Goal: Download file/media

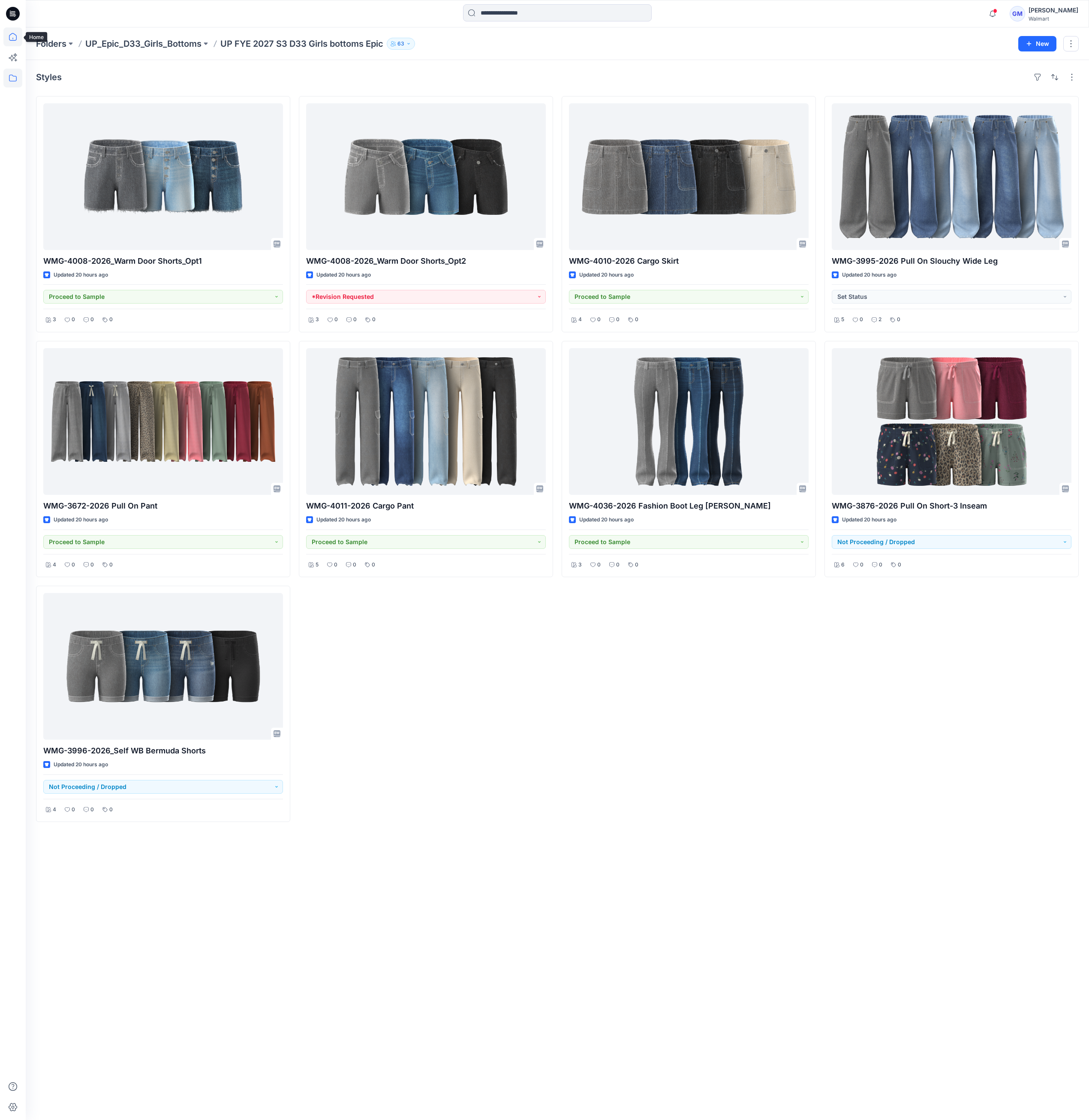
click at [14, 33] on icon at bounding box center [12, 37] width 18 height 18
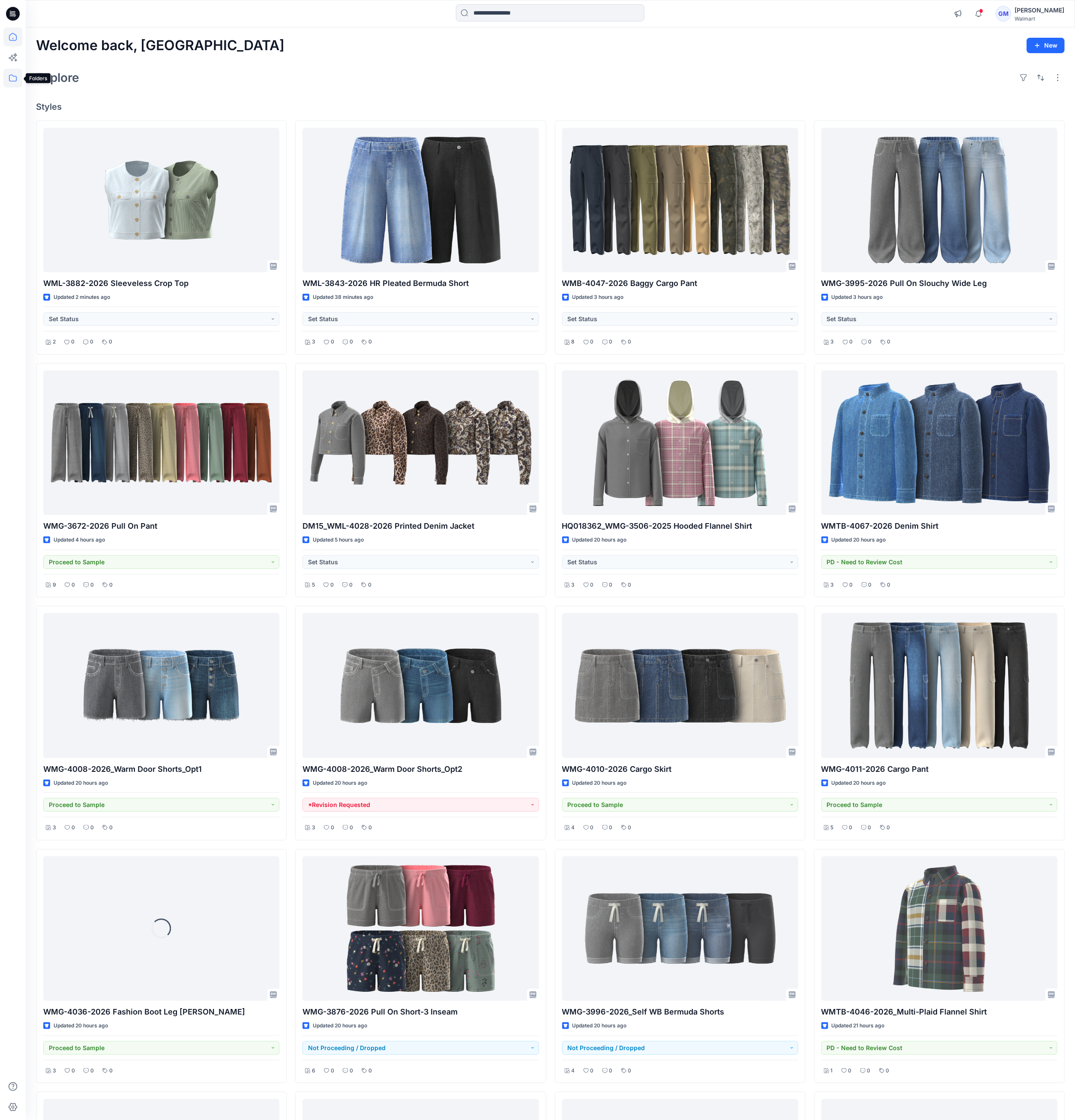
click at [17, 76] on icon at bounding box center [12, 78] width 18 height 18
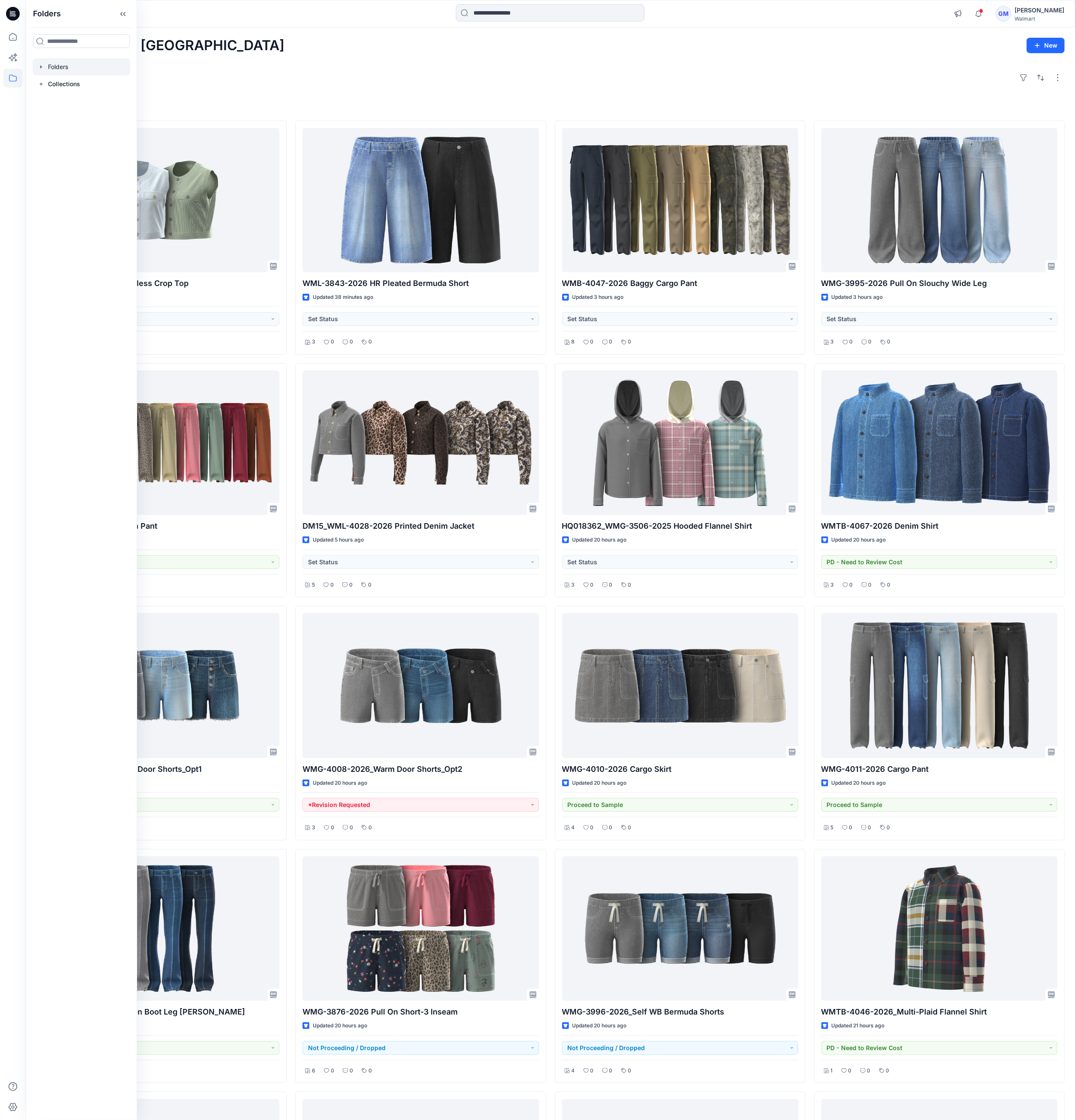
click at [90, 73] on div at bounding box center [81, 67] width 98 height 17
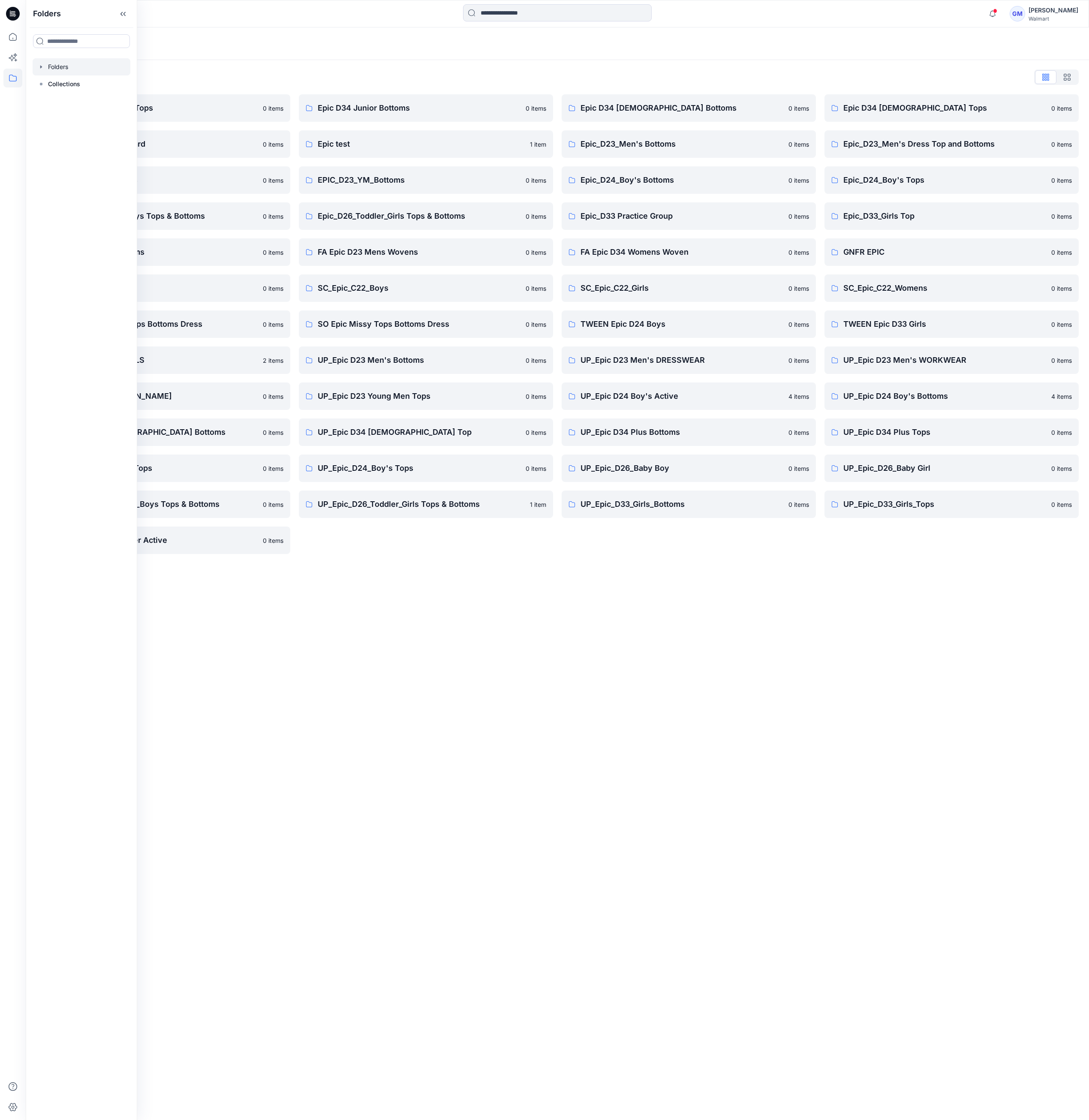
click at [658, 557] on div "Folders List Epic D23 Young Men Tops 0 items Epic NYC practice board 0 items Ep…" at bounding box center [556, 312] width 1063 height 504
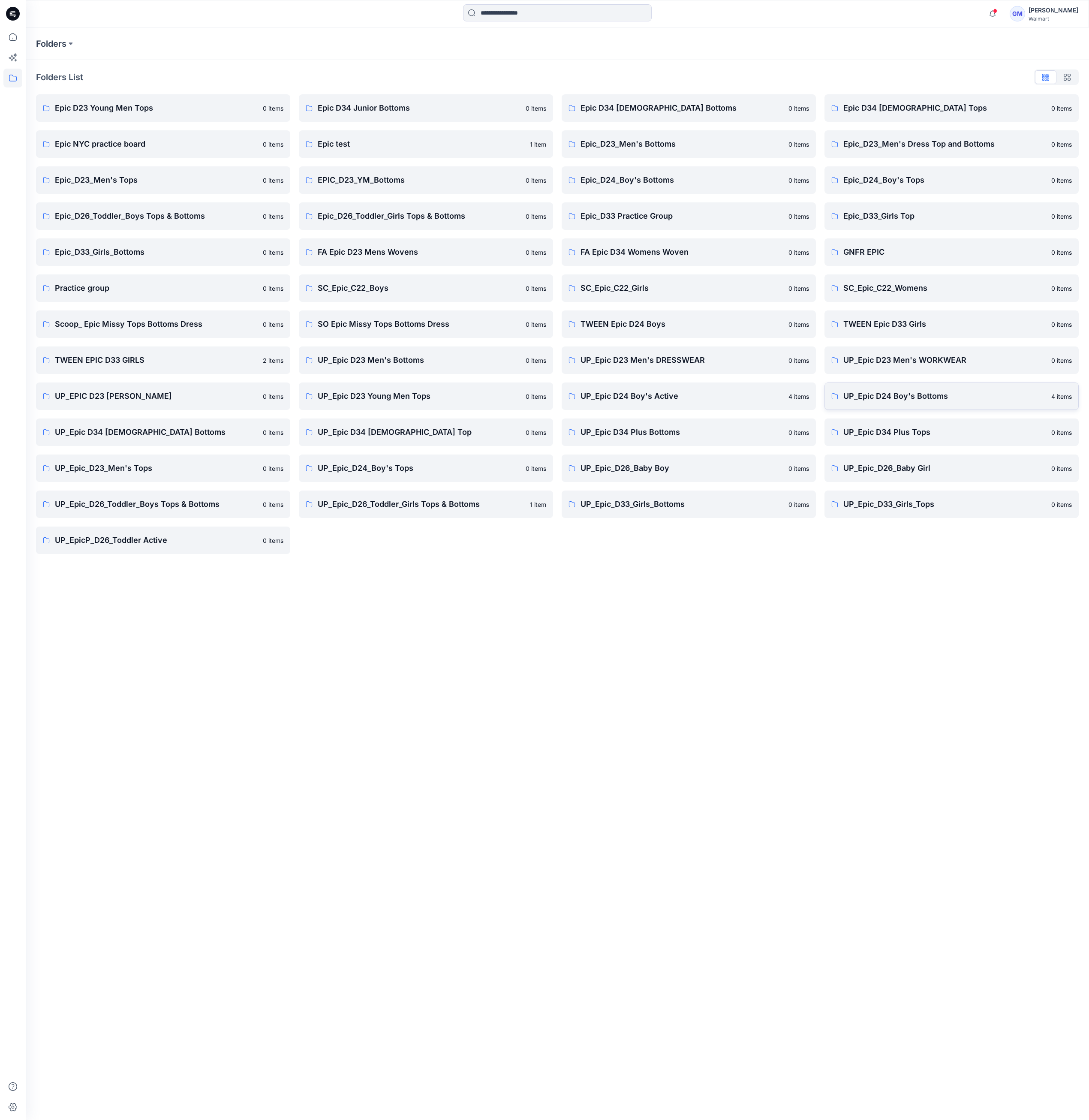
click at [899, 398] on p "UP_Epic D24 Boy's Bottoms" at bounding box center [944, 396] width 203 height 12
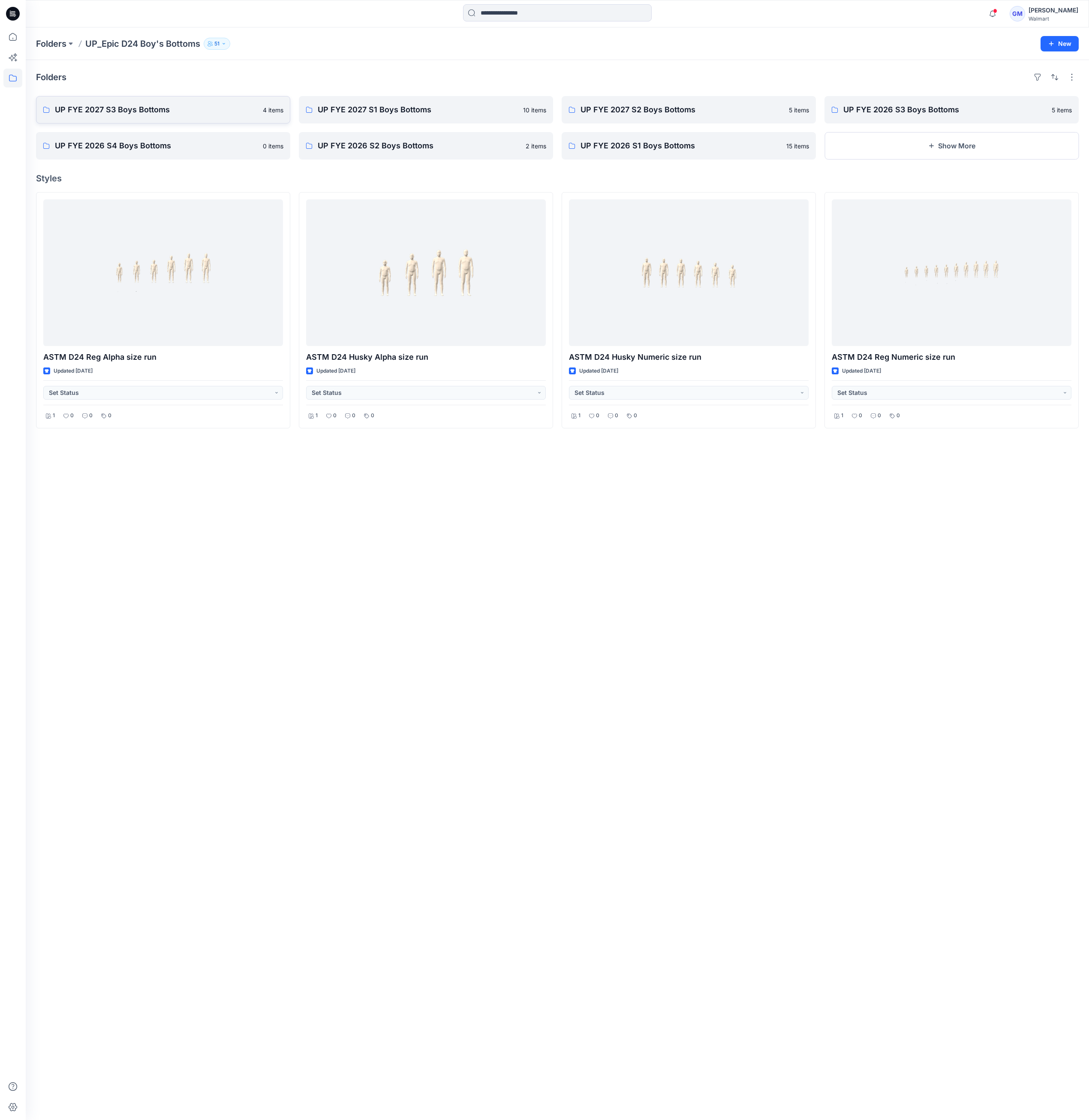
click at [150, 99] on link "UP FYE 2027 S3 Boys Bottoms 4 items" at bounding box center [163, 110] width 254 height 28
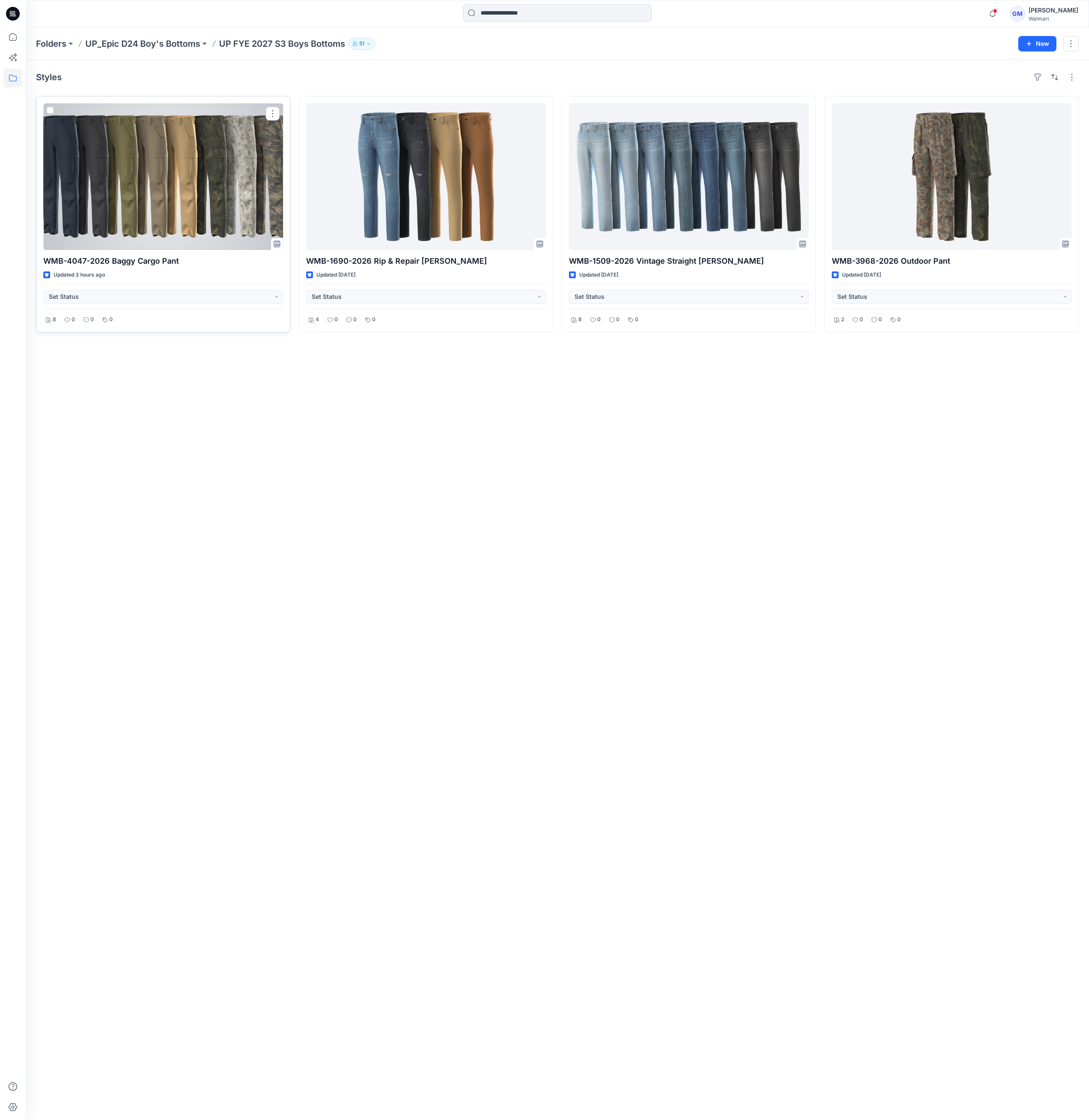
click at [222, 223] on div at bounding box center [163, 177] width 240 height 146
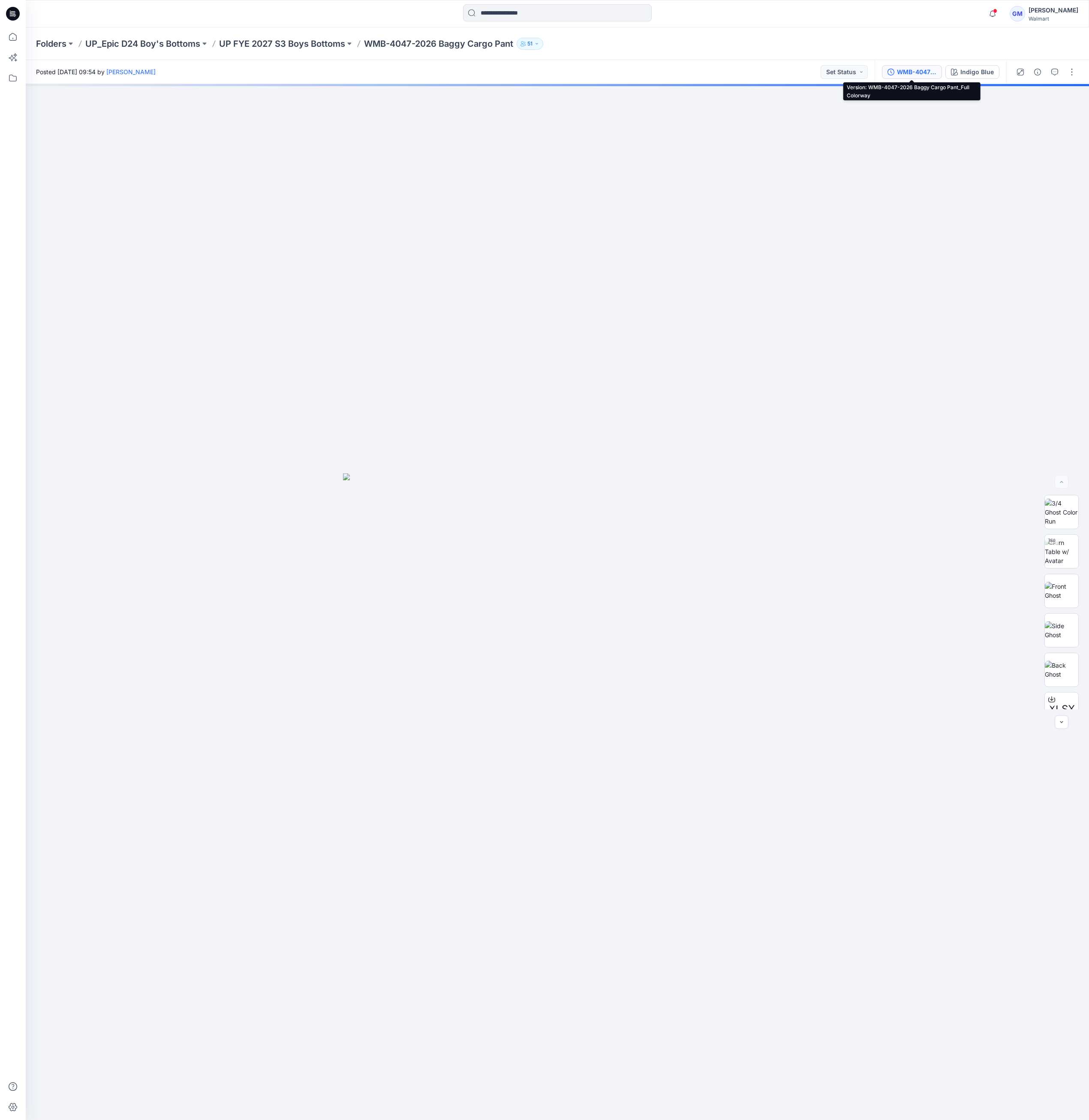
click at [907, 73] on div "WMB-4047-2026 Baggy Cargo Pant_Full Colorway" at bounding box center [916, 72] width 39 height 9
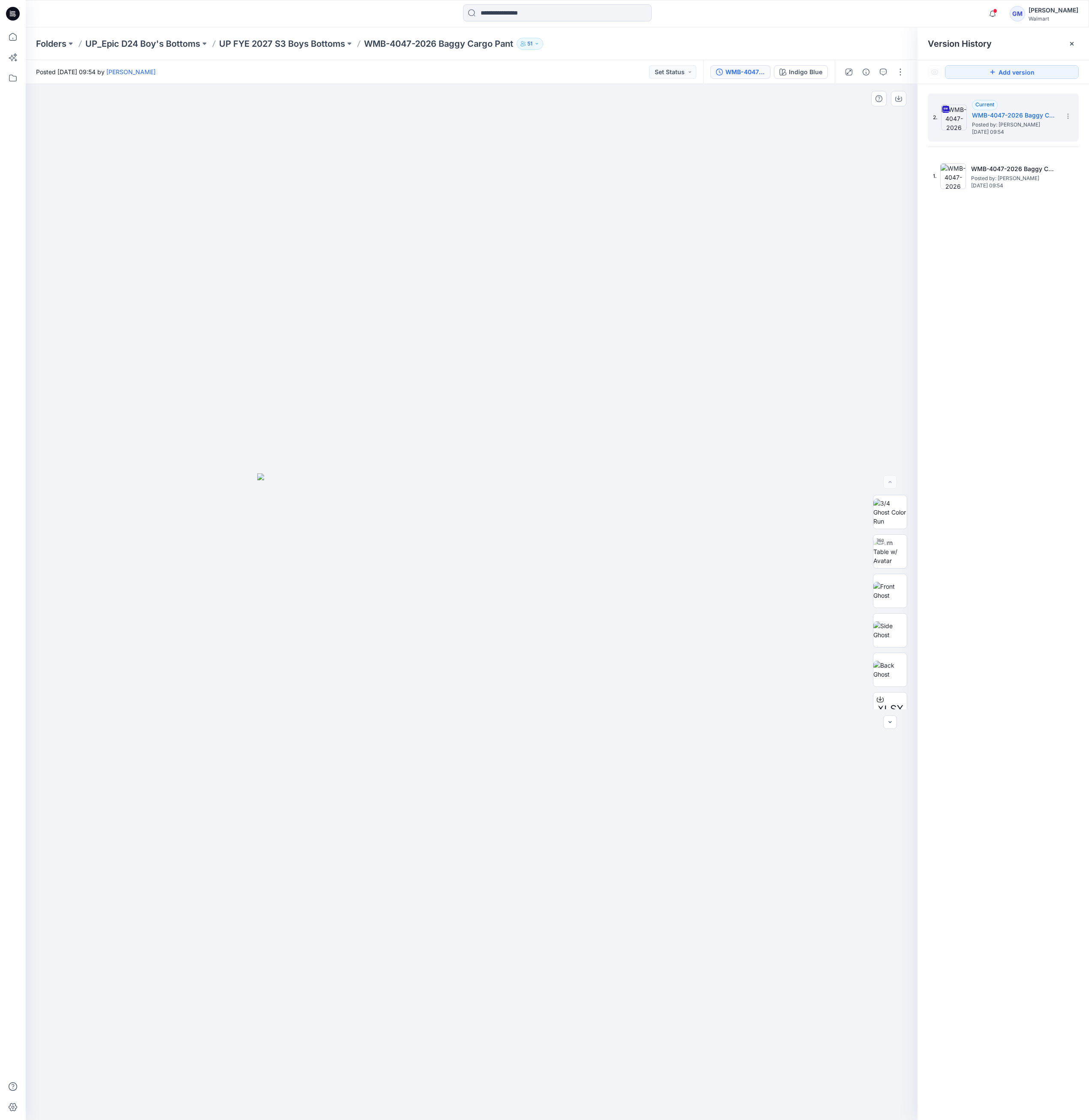
click at [674, 267] on div at bounding box center [471, 602] width 892 height 1036
click at [720, 641] on div at bounding box center [471, 602] width 892 height 1036
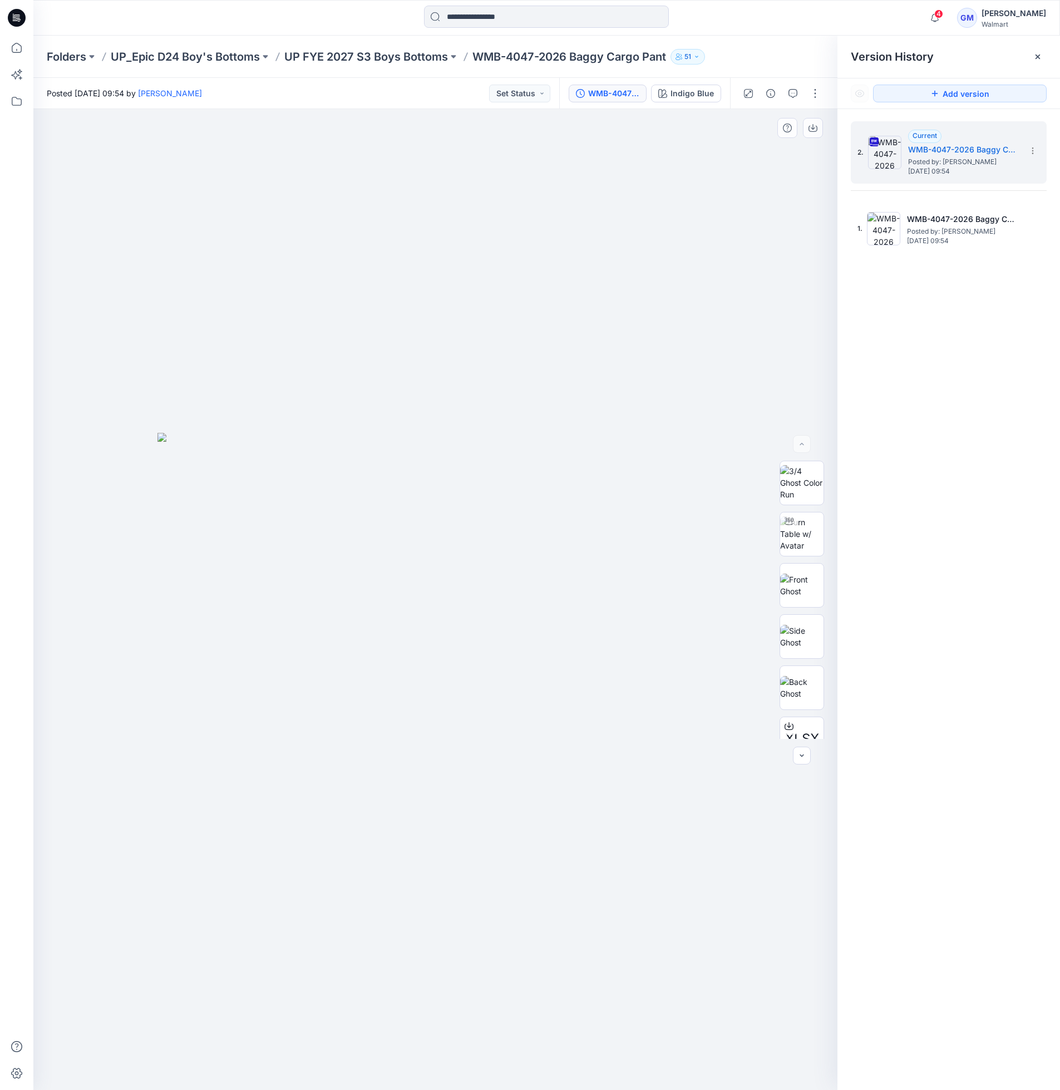
drag, startPoint x: 610, startPoint y: 254, endPoint x: 604, endPoint y: 251, distance: 6.0
click at [608, 254] on div at bounding box center [435, 599] width 804 height 981
click at [410, 55] on p "UP FYE 2027 S3 Boys Bottoms" at bounding box center [366, 57] width 164 height 16
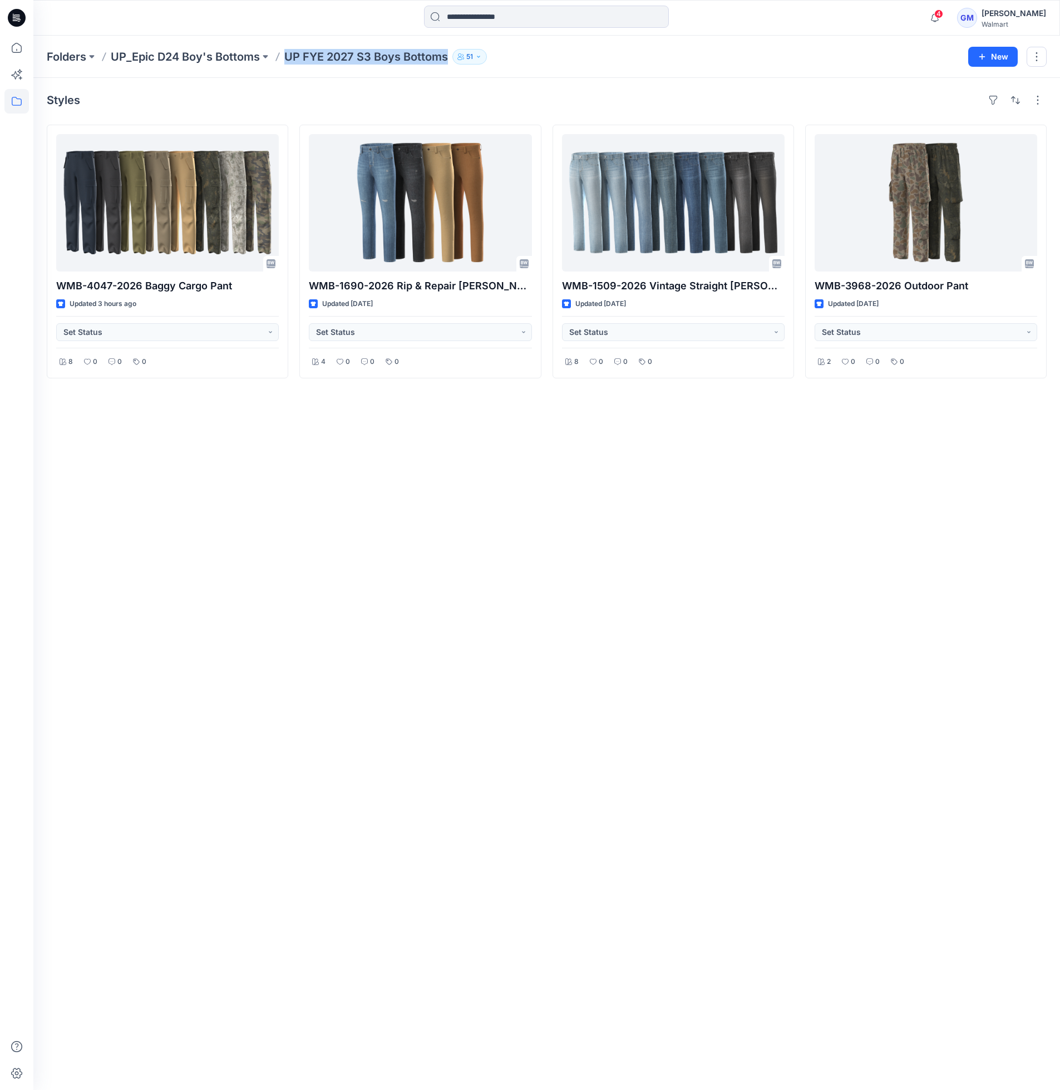
drag, startPoint x: 286, startPoint y: 53, endPoint x: 454, endPoint y: 54, distance: 168.0
click at [454, 54] on div "Folders UP_Epic D24 Boy's Bottoms UP FYE 2027 S3 Boys Bottoms 51" at bounding box center [503, 57] width 913 height 16
copy div "UP FYE 2027 S3 Boys Bottoms 51 New"
click at [585, 645] on div "Styles WMB-4047-2026 Baggy Cargo Pant Updated 3 hours ago Set Status 8 0 0 0 WM…" at bounding box center [546, 584] width 1026 height 1012
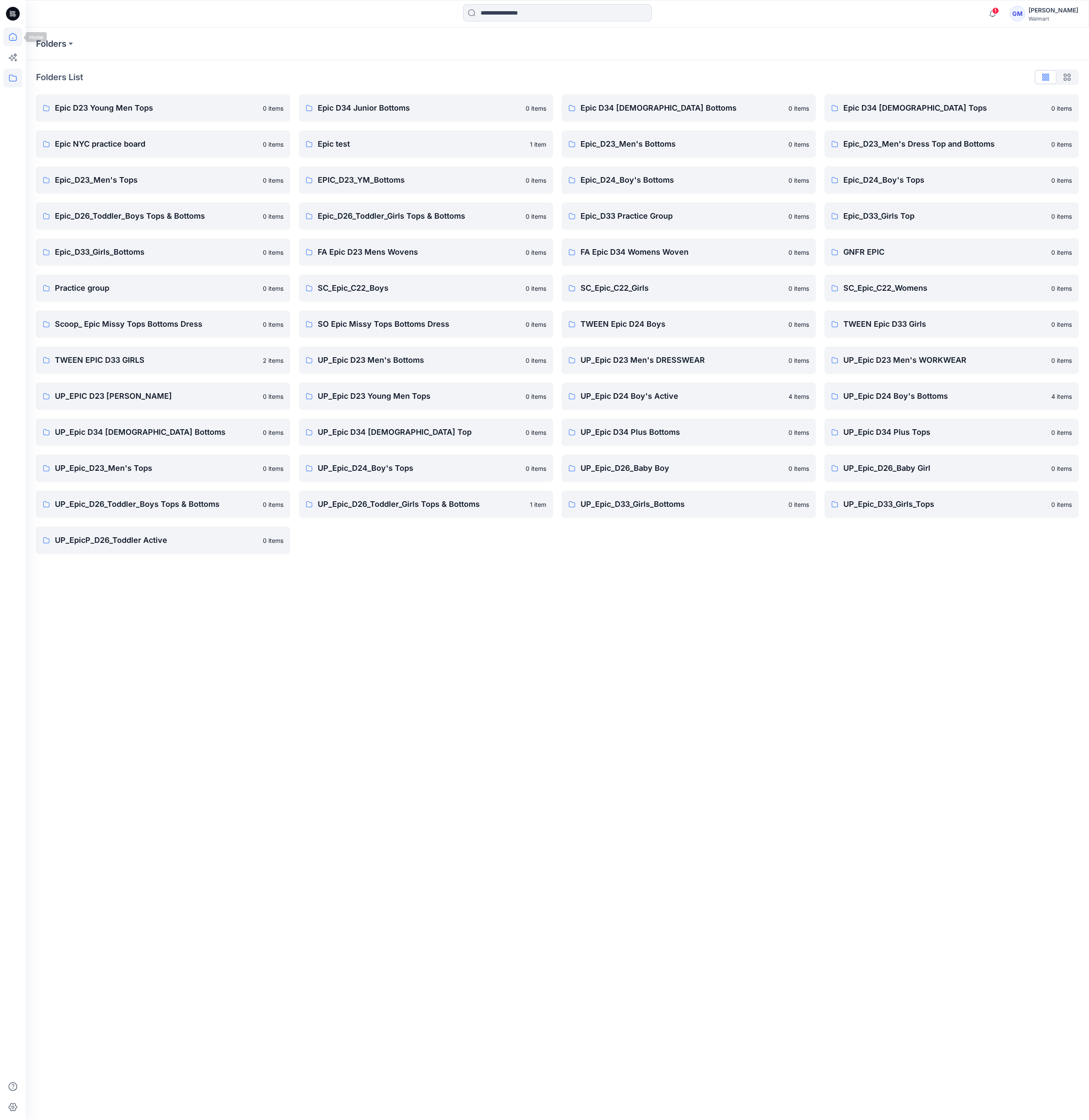
click at [18, 40] on icon at bounding box center [12, 37] width 18 height 18
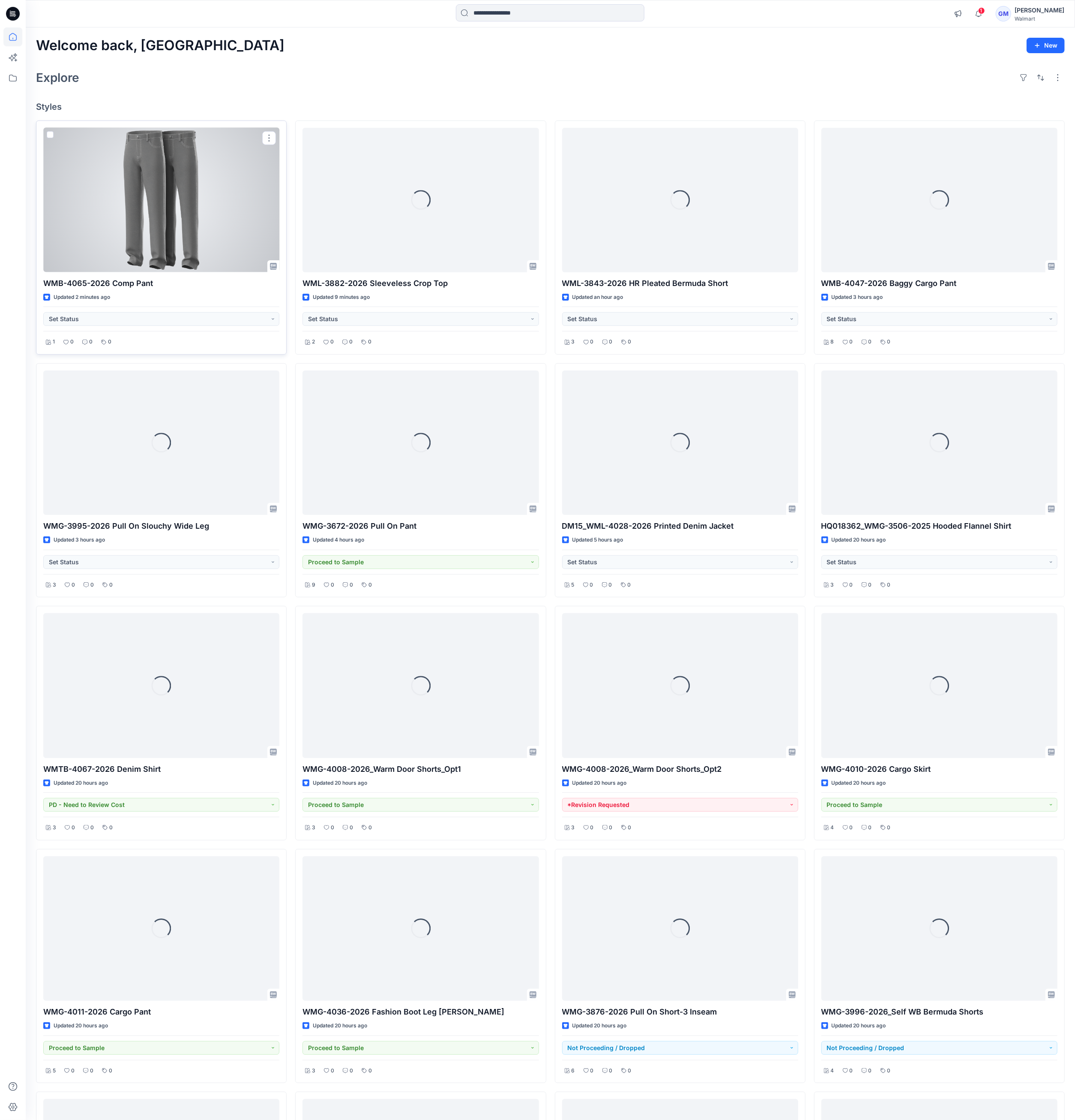
click at [250, 224] on div at bounding box center [161, 200] width 236 height 144
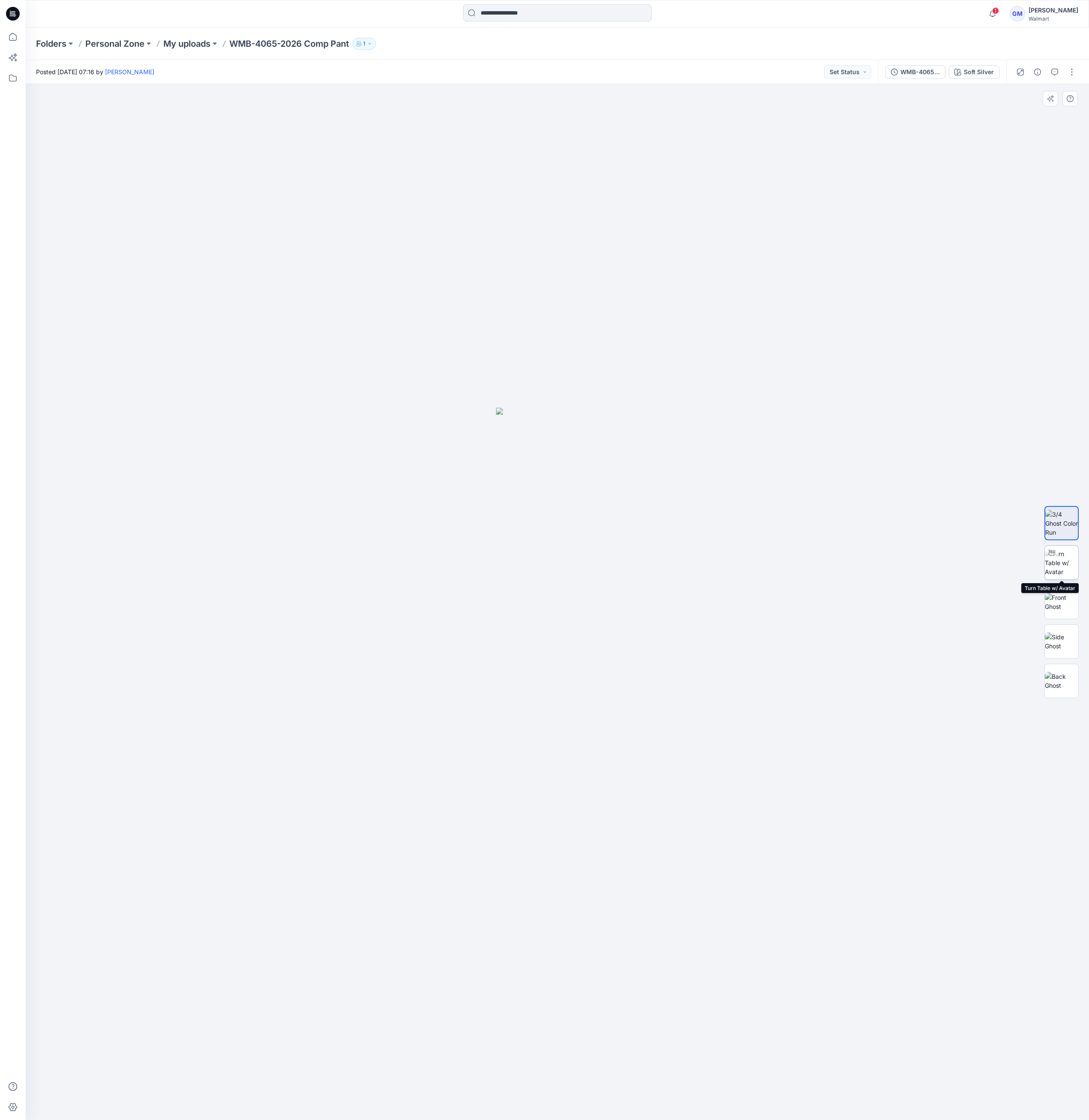
click at [1062, 566] on img at bounding box center [1060, 562] width 33 height 27
drag, startPoint x: 721, startPoint y: 860, endPoint x: 733, endPoint y: 695, distance: 165.4
click at [733, 695] on img at bounding box center [573, 513] width 1212 height 1212
drag, startPoint x: 680, startPoint y: 1087, endPoint x: 547, endPoint y: 1095, distance: 133.2
click at [547, 1095] on icon at bounding box center [558, 1095] width 259 height 32
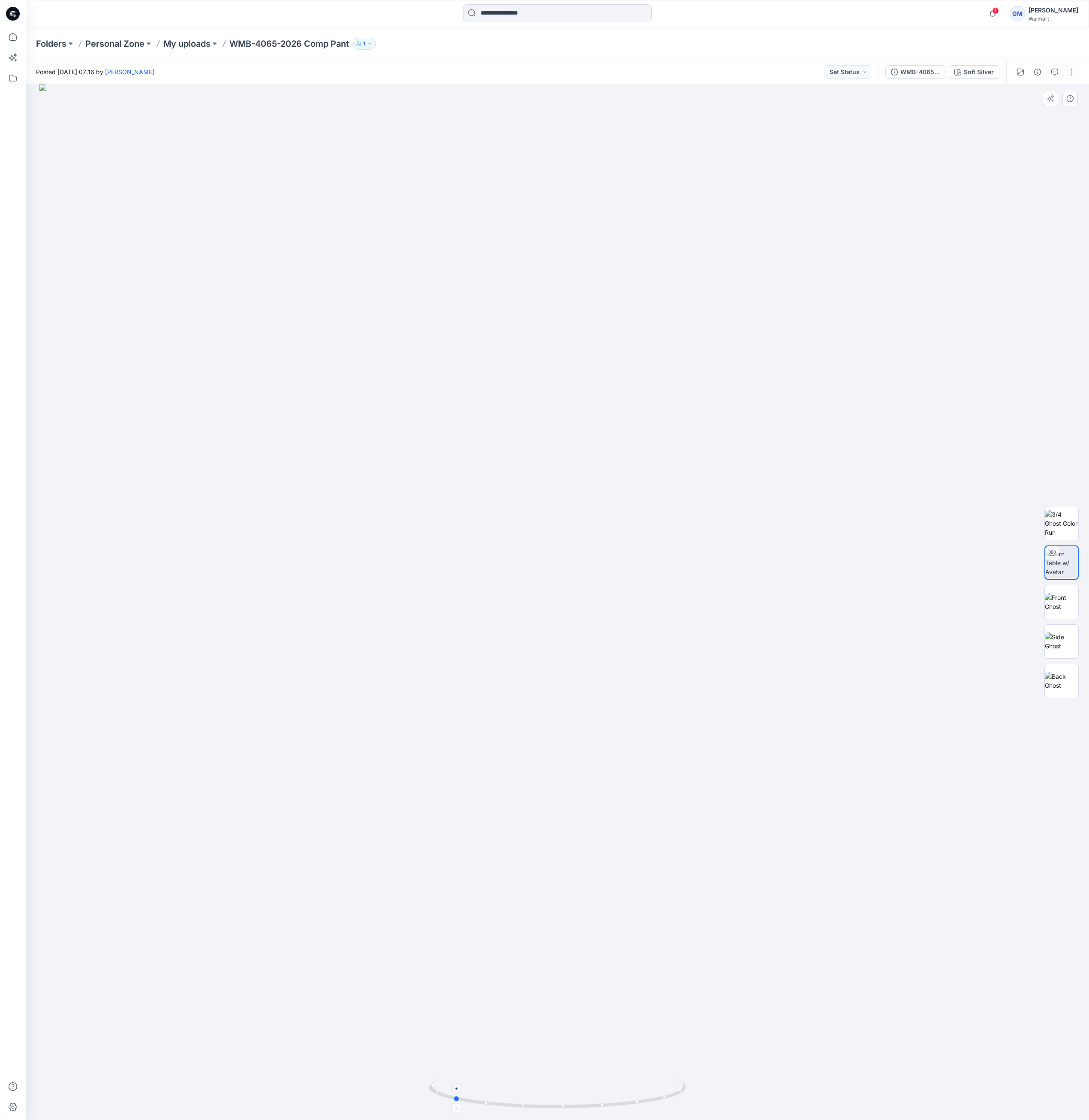
drag, startPoint x: 620, startPoint y: 1097, endPoint x: 652, endPoint y: 1094, distance: 32.1
click at [652, 1094] on icon at bounding box center [558, 1095] width 259 height 32
drag, startPoint x: 649, startPoint y: 1104, endPoint x: 775, endPoint y: 1095, distance: 126.3
click at [775, 1095] on div at bounding box center [556, 602] width 1063 height 1036
click at [854, 732] on div at bounding box center [556, 602] width 1063 height 1036
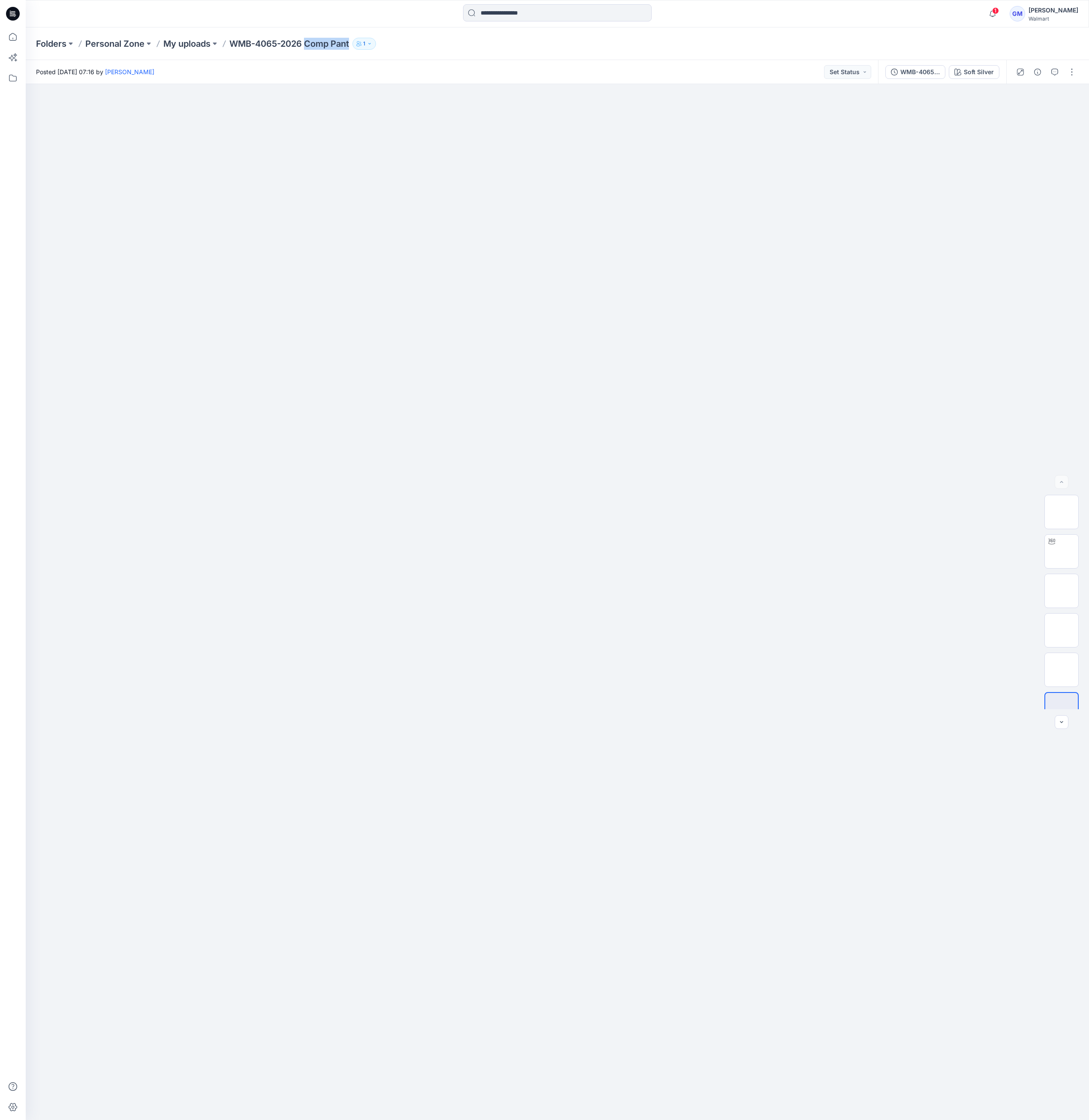
drag, startPoint x: 307, startPoint y: 44, endPoint x: 355, endPoint y: 45, distance: 48.0
click at [355, 45] on div "Folders Personal Zone My uploads WMB-4065-2026 Comp Pant 1" at bounding box center [524, 44] width 976 height 12
copy div "Comp Pant 1"
click at [1034, 75] on button "button" at bounding box center [1037, 72] width 14 height 14
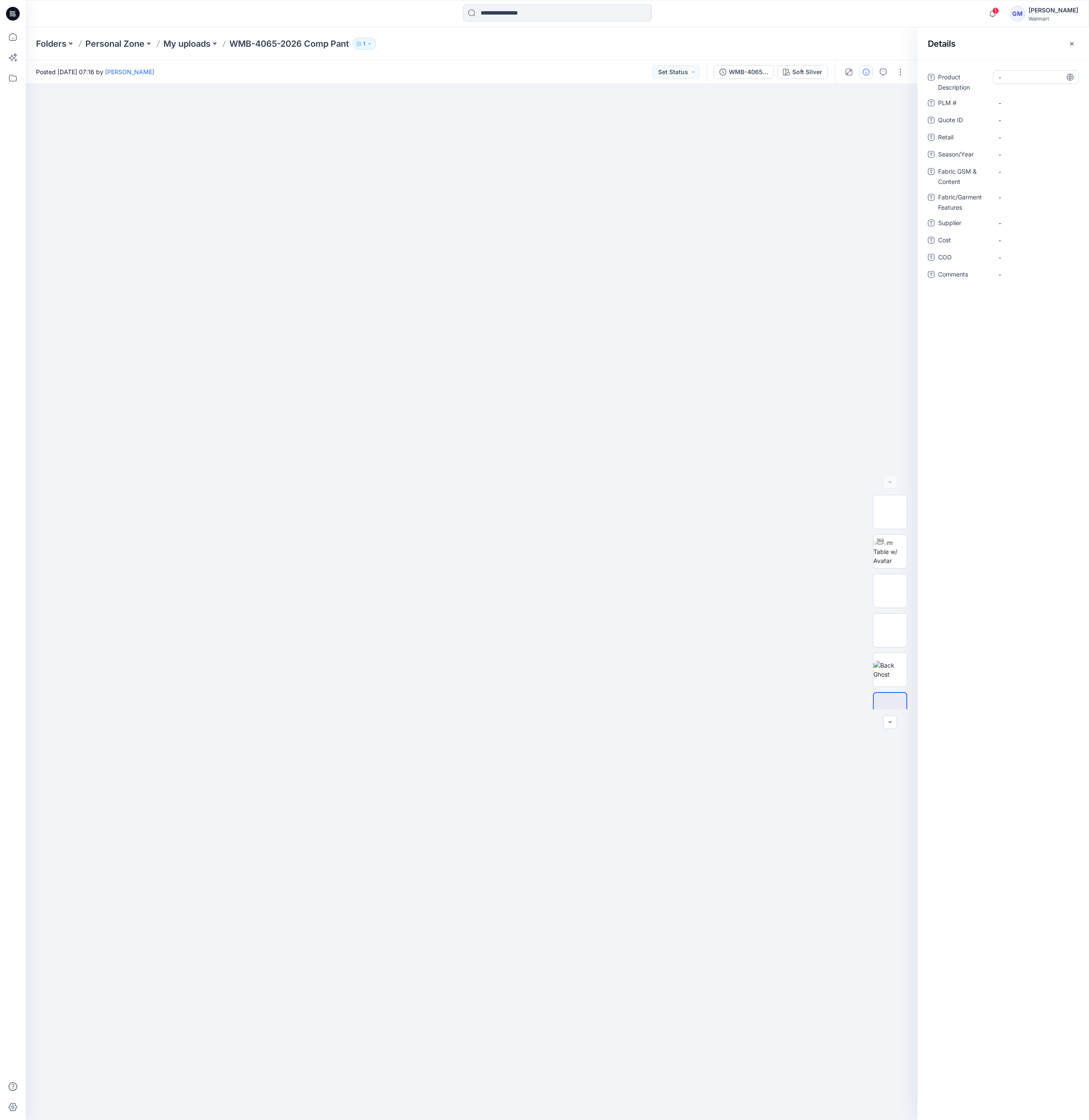
click at [1012, 77] on Description "-" at bounding box center [1035, 78] width 75 height 9
type textarea "*********"
click at [1013, 82] on Description "Comp Pant" at bounding box center [1035, 84] width 75 height 27
click at [1038, 90] on textarea "*********" at bounding box center [1035, 83] width 86 height 27
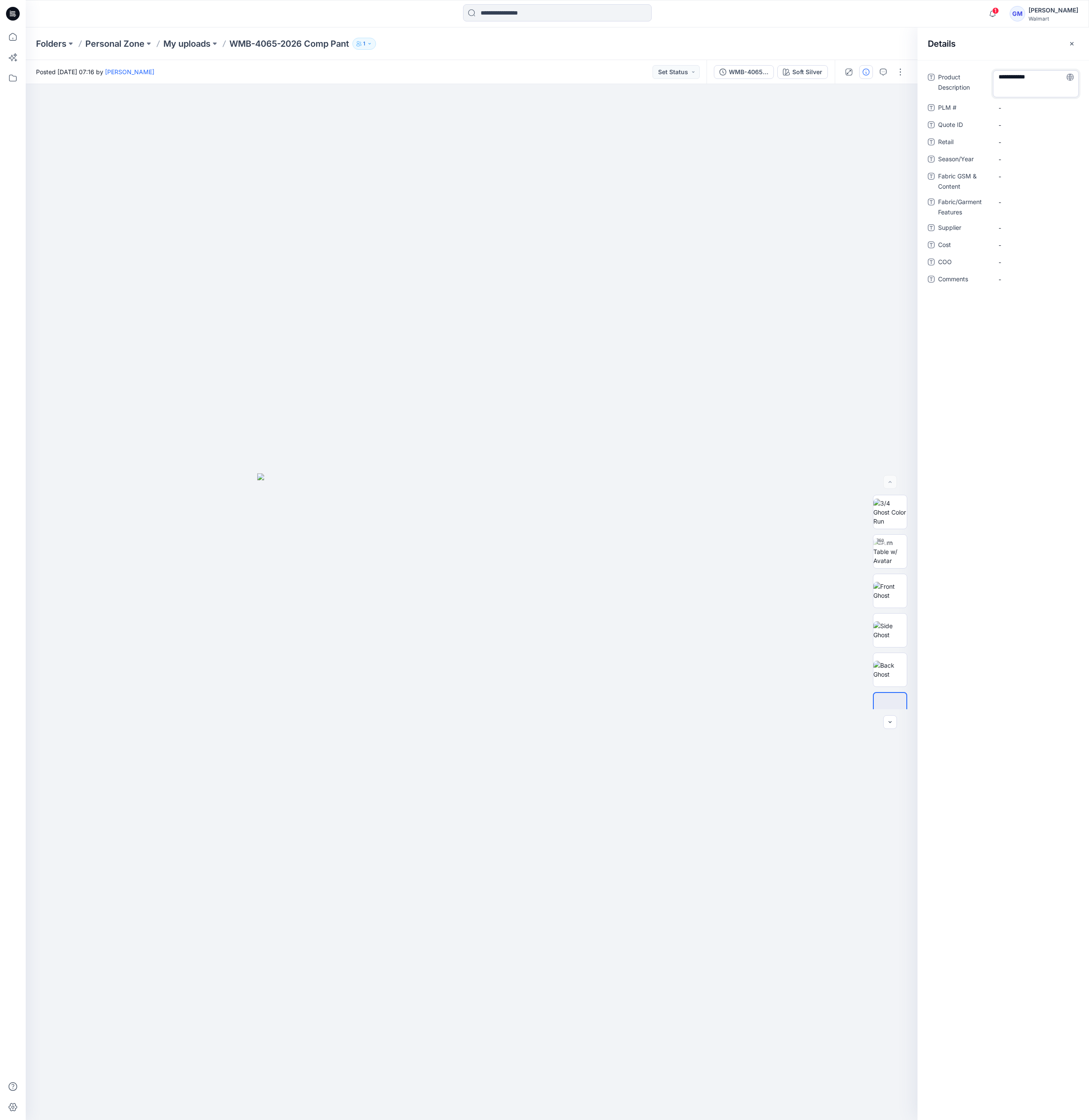
type textarea "*********"
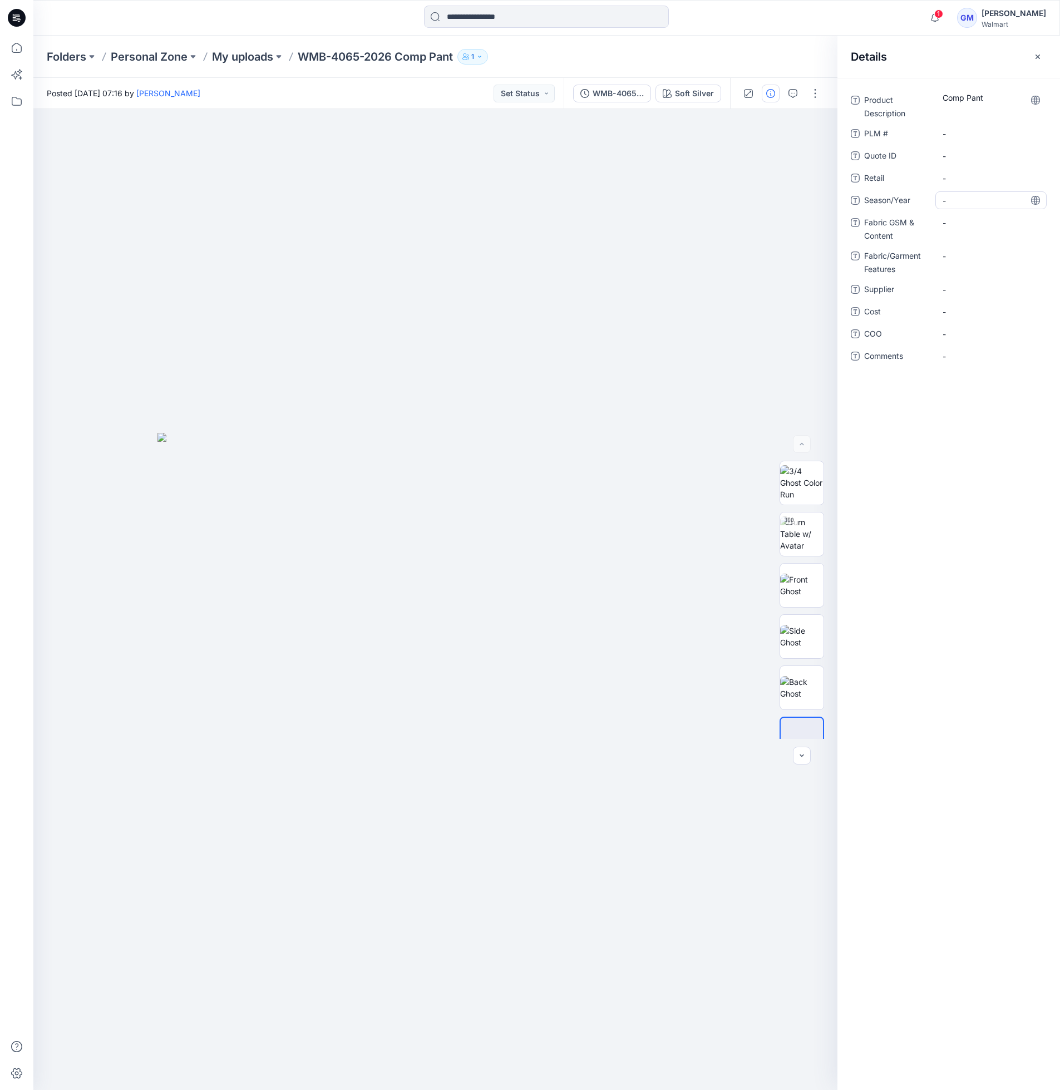
click at [963, 205] on span "-" at bounding box center [990, 201] width 97 height 12
type textarea "**********"
click at [967, 288] on span "-" at bounding box center [990, 290] width 97 height 12
type textarea "****"
click at [957, 333] on span "-" at bounding box center [990, 334] width 97 height 12
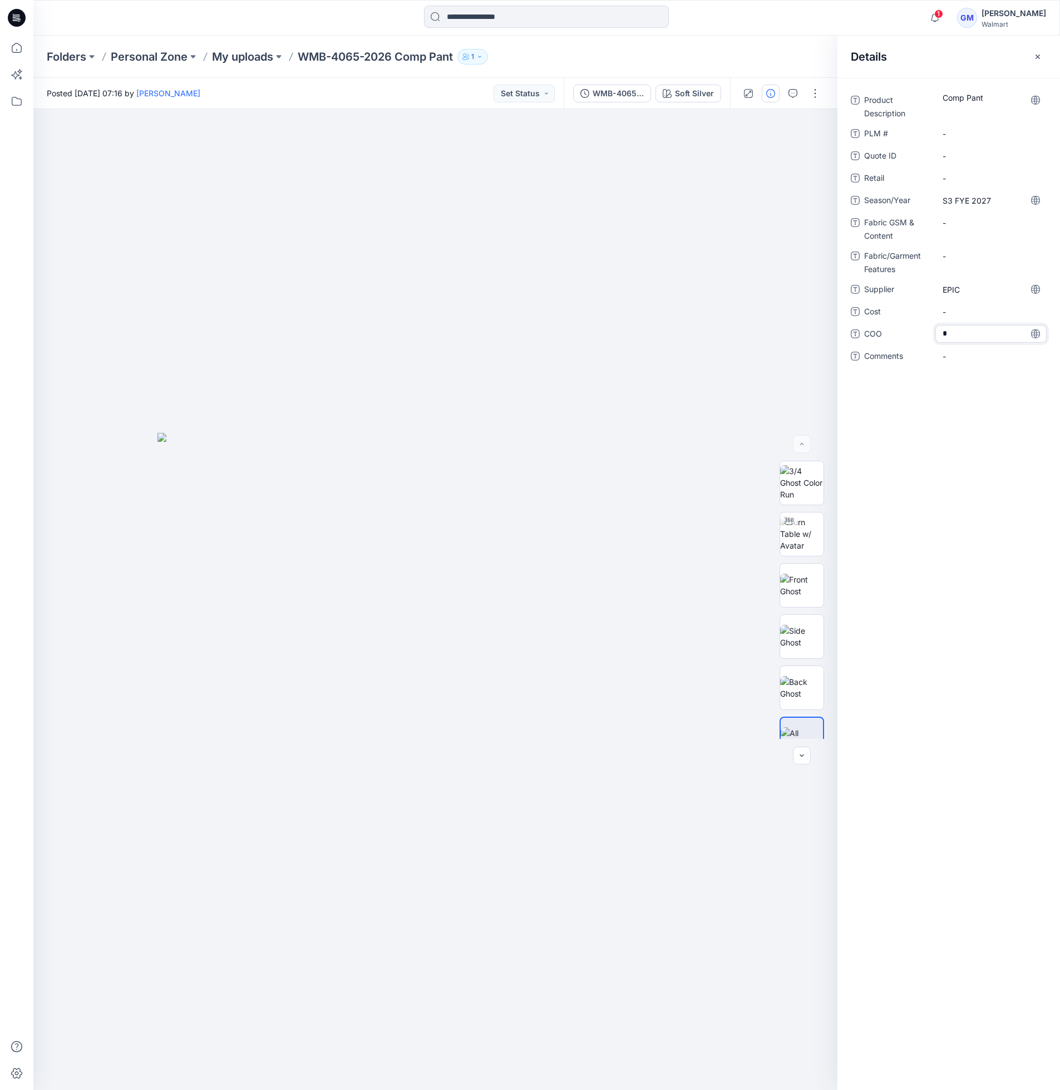
type textarea "**"
click at [974, 228] on div "-" at bounding box center [990, 223] width 111 height 18
type textarea "*"
type textarea "***"
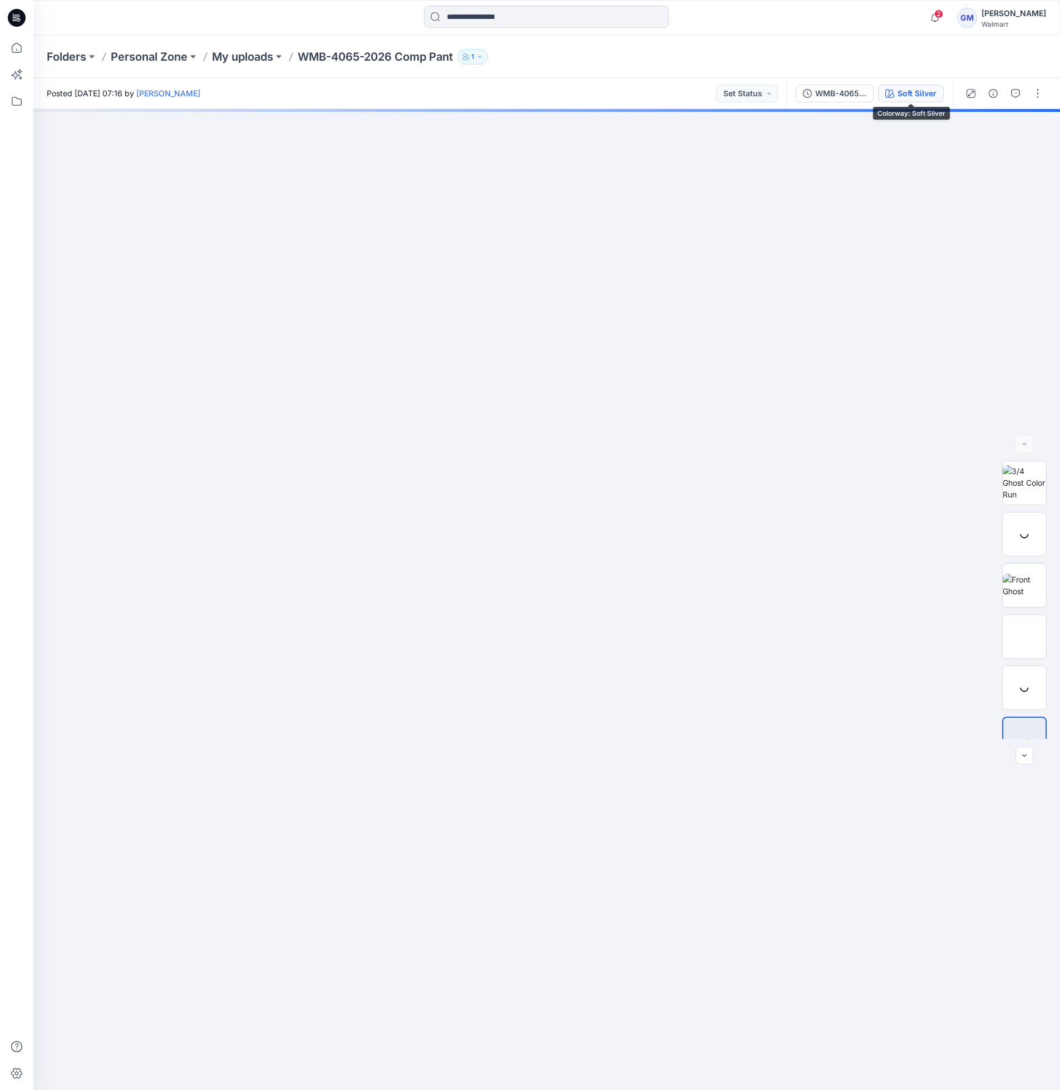
click at [920, 95] on div "Soft Silver" at bounding box center [916, 93] width 39 height 12
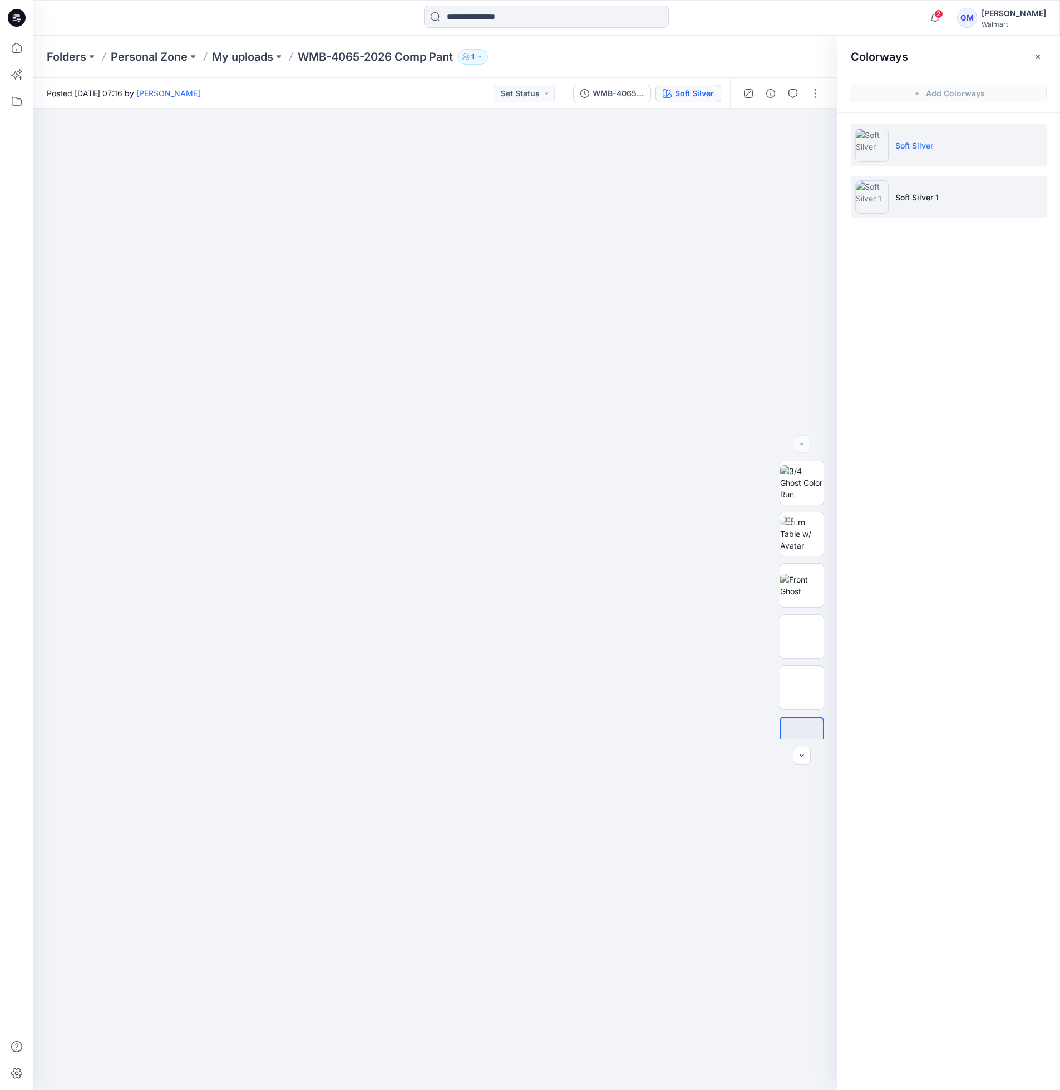
click at [959, 196] on li "Soft Silver 1" at bounding box center [948, 197] width 196 height 42
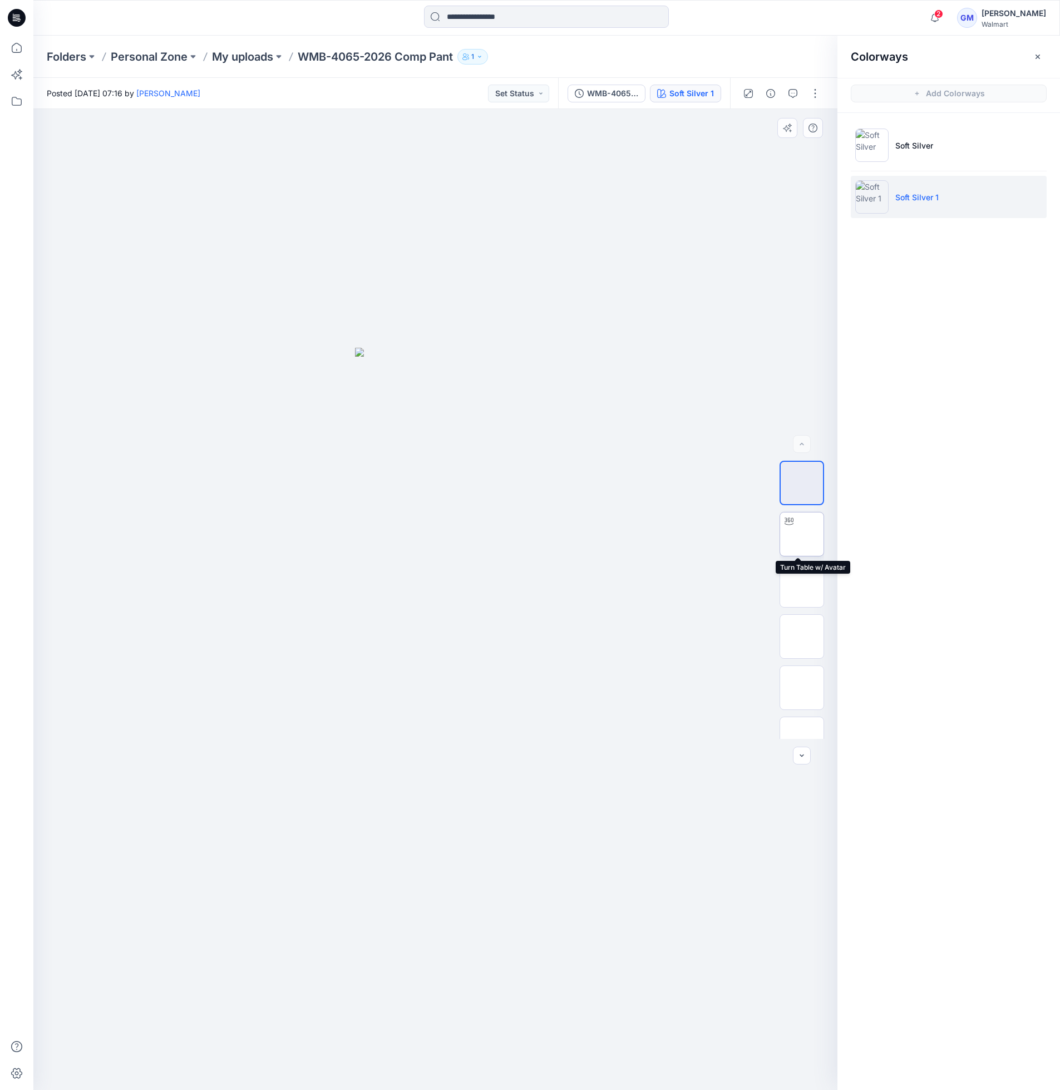
click at [801, 534] on img at bounding box center [801, 534] width 0 height 0
drag, startPoint x: 551, startPoint y: 1073, endPoint x: 487, endPoint y: 1073, distance: 64.0
click at [487, 1073] on icon at bounding box center [437, 1057] width 336 height 42
drag, startPoint x: 567, startPoint y: 1062, endPoint x: 482, endPoint y: 1063, distance: 85.1
click at [482, 1063] on icon at bounding box center [437, 1057] width 336 height 42
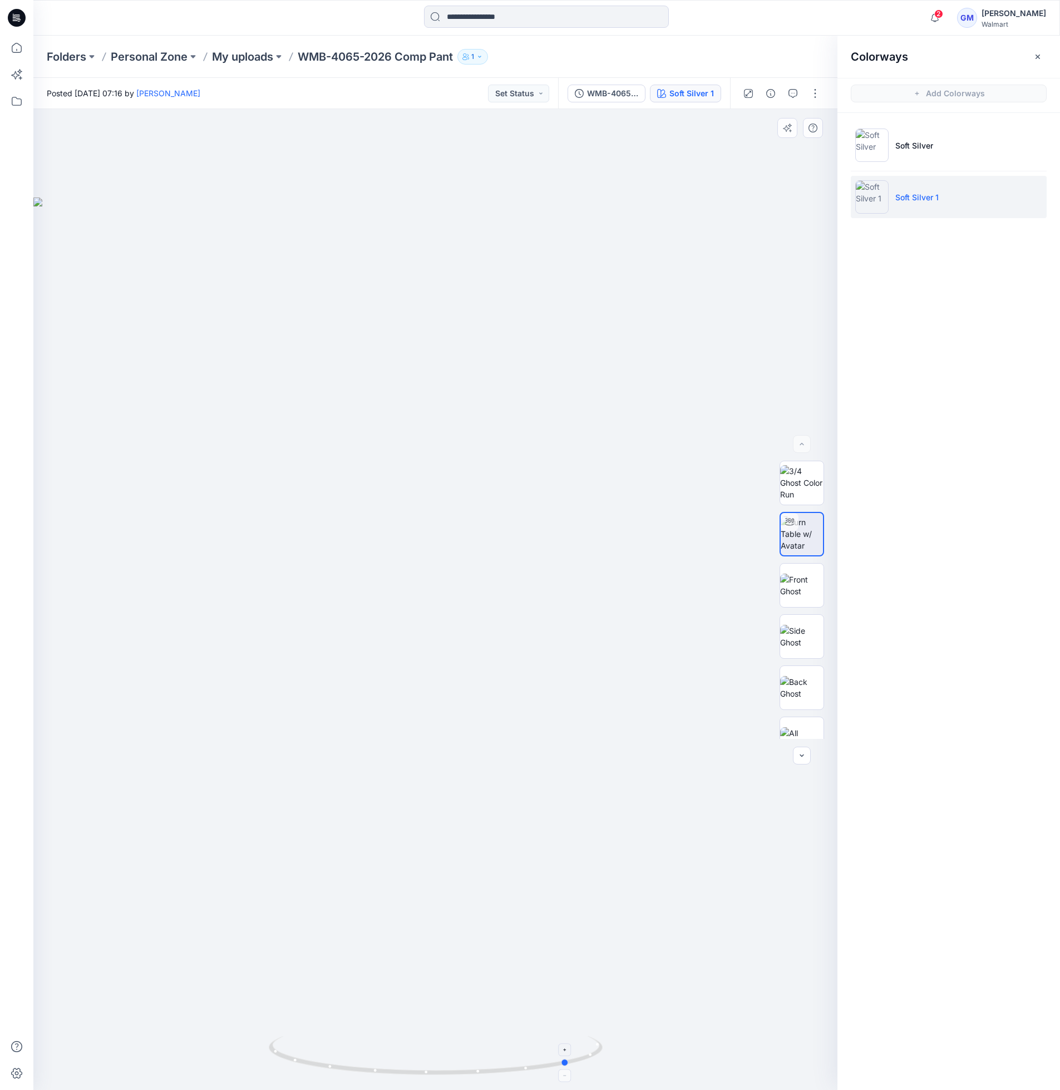
drag, startPoint x: 569, startPoint y: 1062, endPoint x: 524, endPoint y: 1070, distance: 45.2
click at [524, 1070] on icon at bounding box center [437, 1057] width 336 height 42
drag, startPoint x: 547, startPoint y: 1053, endPoint x: 511, endPoint y: 949, distance: 109.8
click at [461, 1053] on foreignobject at bounding box center [463, 1058] width 13 height 13
click at [819, 95] on button "button" at bounding box center [815, 94] width 18 height 18
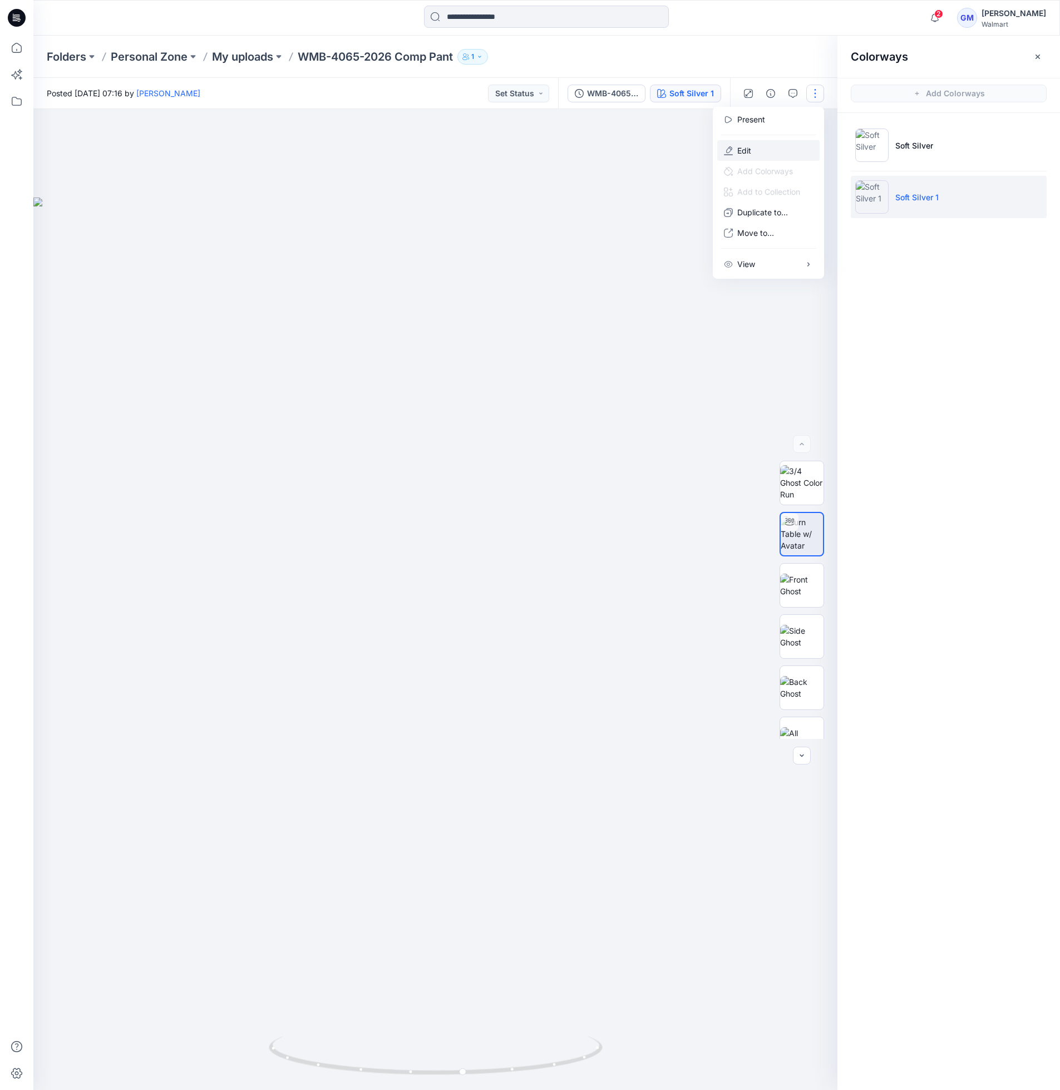
click at [741, 152] on p "Edit" at bounding box center [744, 151] width 14 height 12
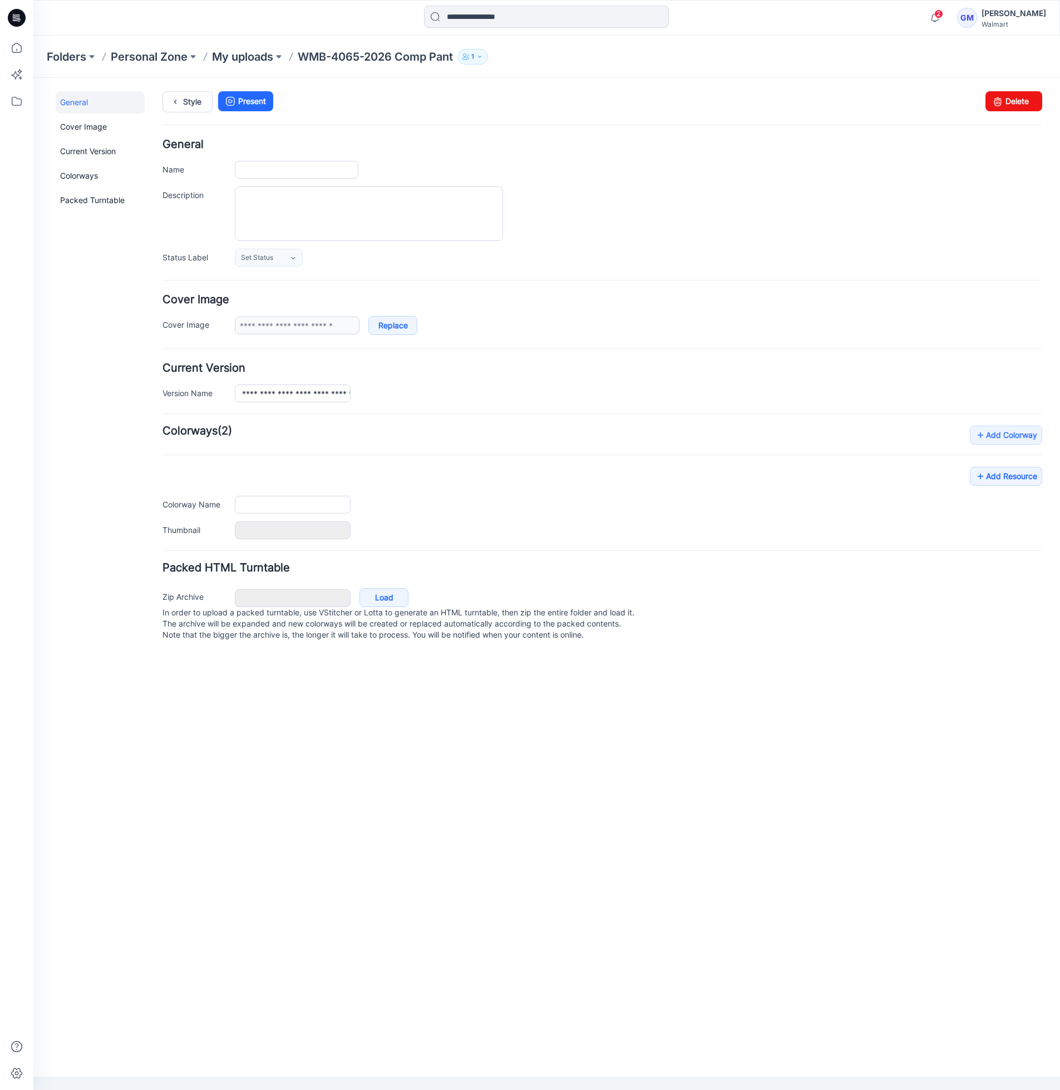
type input "**********"
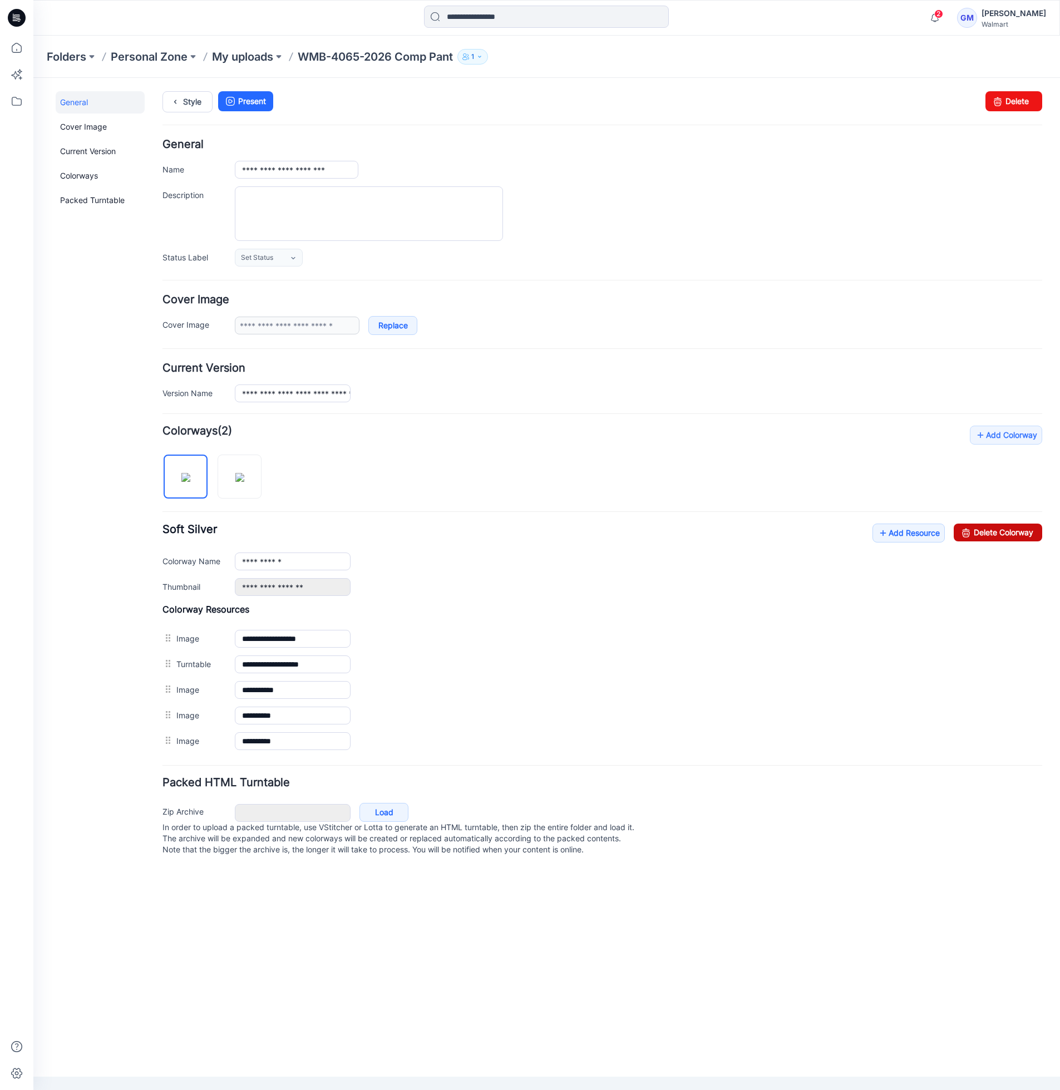
click at [992, 530] on link "Delete Colorway" at bounding box center [997, 532] width 88 height 18
click at [308, 564] on input "**********" at bounding box center [293, 561] width 116 height 18
type input "**********"
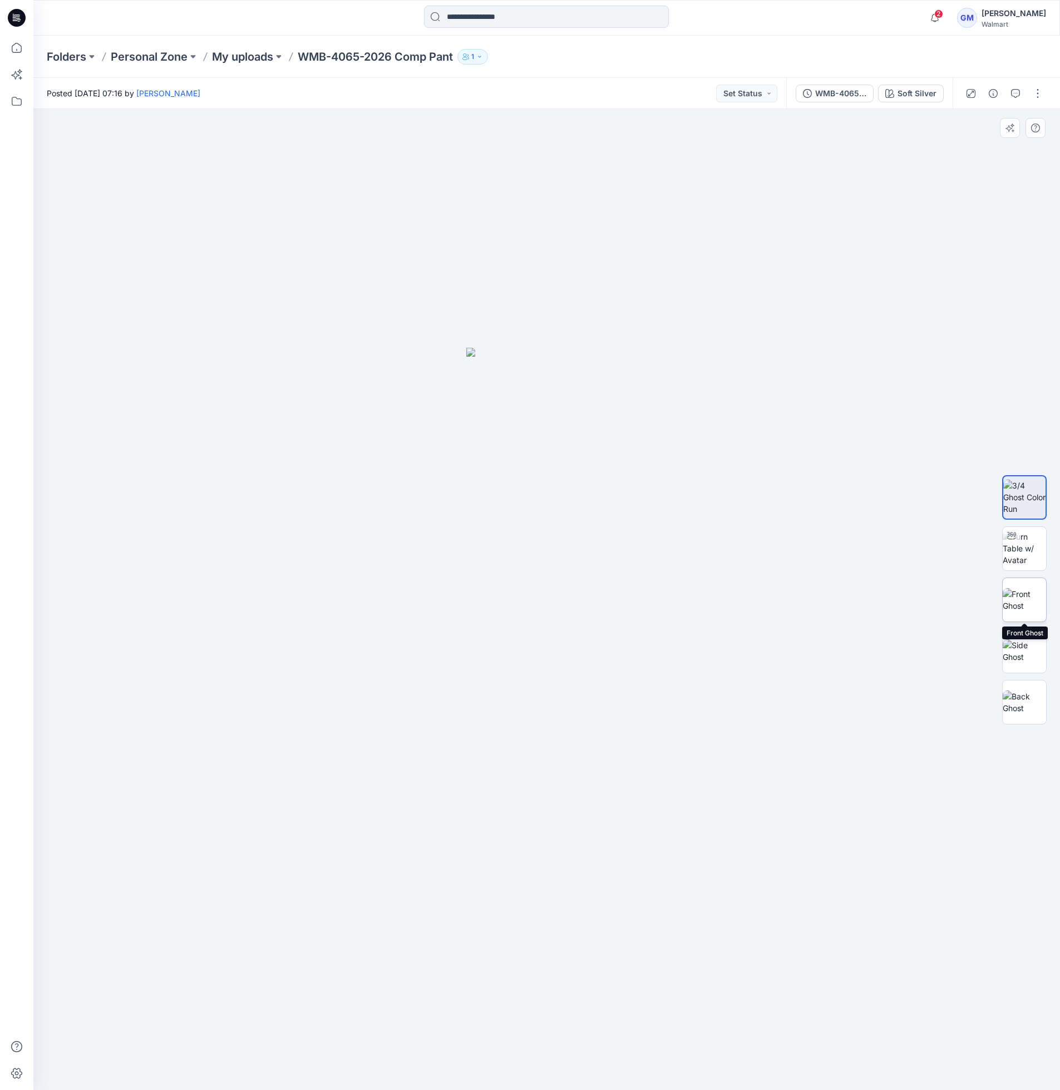
click at [1017, 590] on img at bounding box center [1023, 599] width 43 height 23
click at [1032, 657] on img at bounding box center [1023, 650] width 43 height 23
click at [1028, 702] on img at bounding box center [1023, 701] width 43 height 23
click at [1041, 534] on img at bounding box center [1023, 548] width 43 height 35
click at [595, 824] on div at bounding box center [546, 599] width 1026 height 981
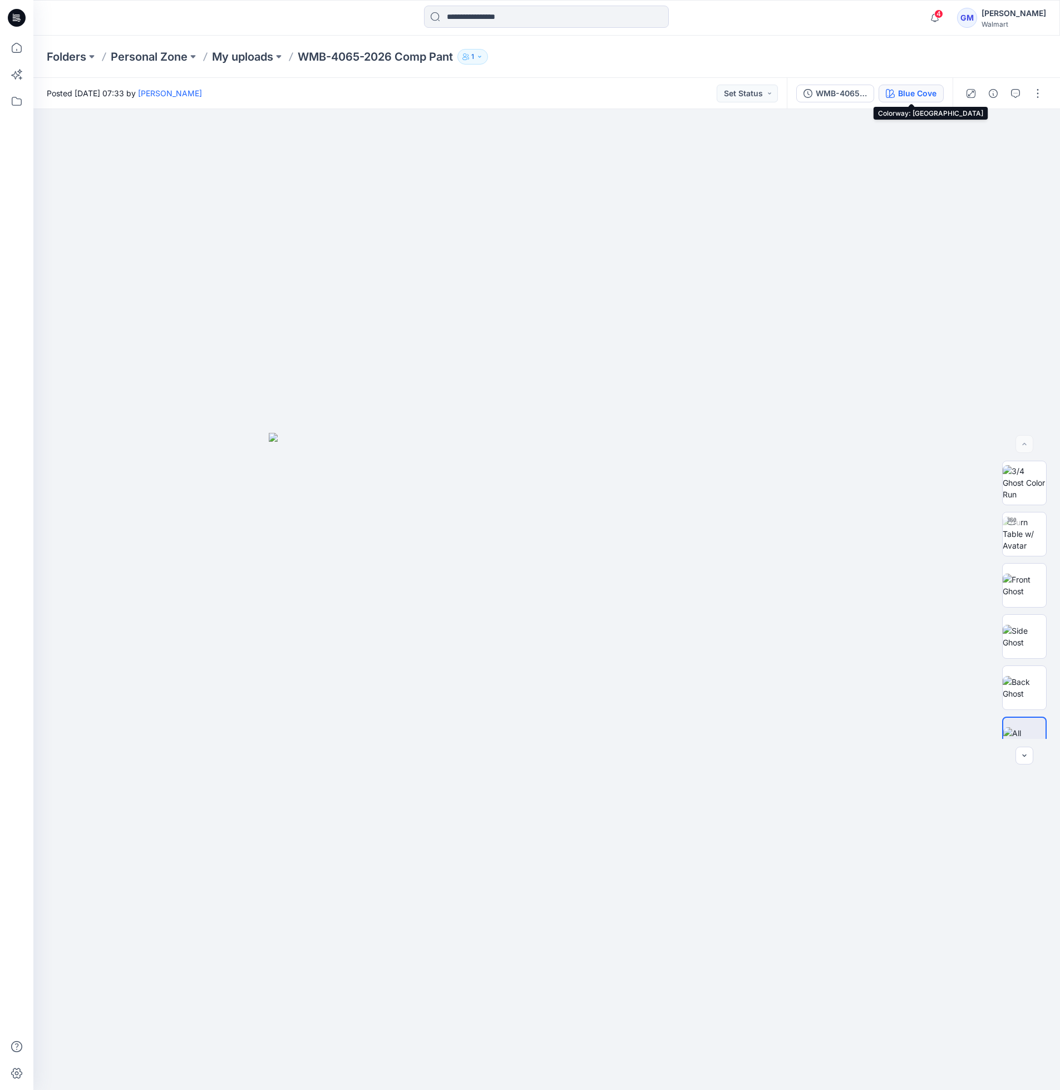
click at [929, 92] on div "Blue Cove" at bounding box center [917, 93] width 38 height 12
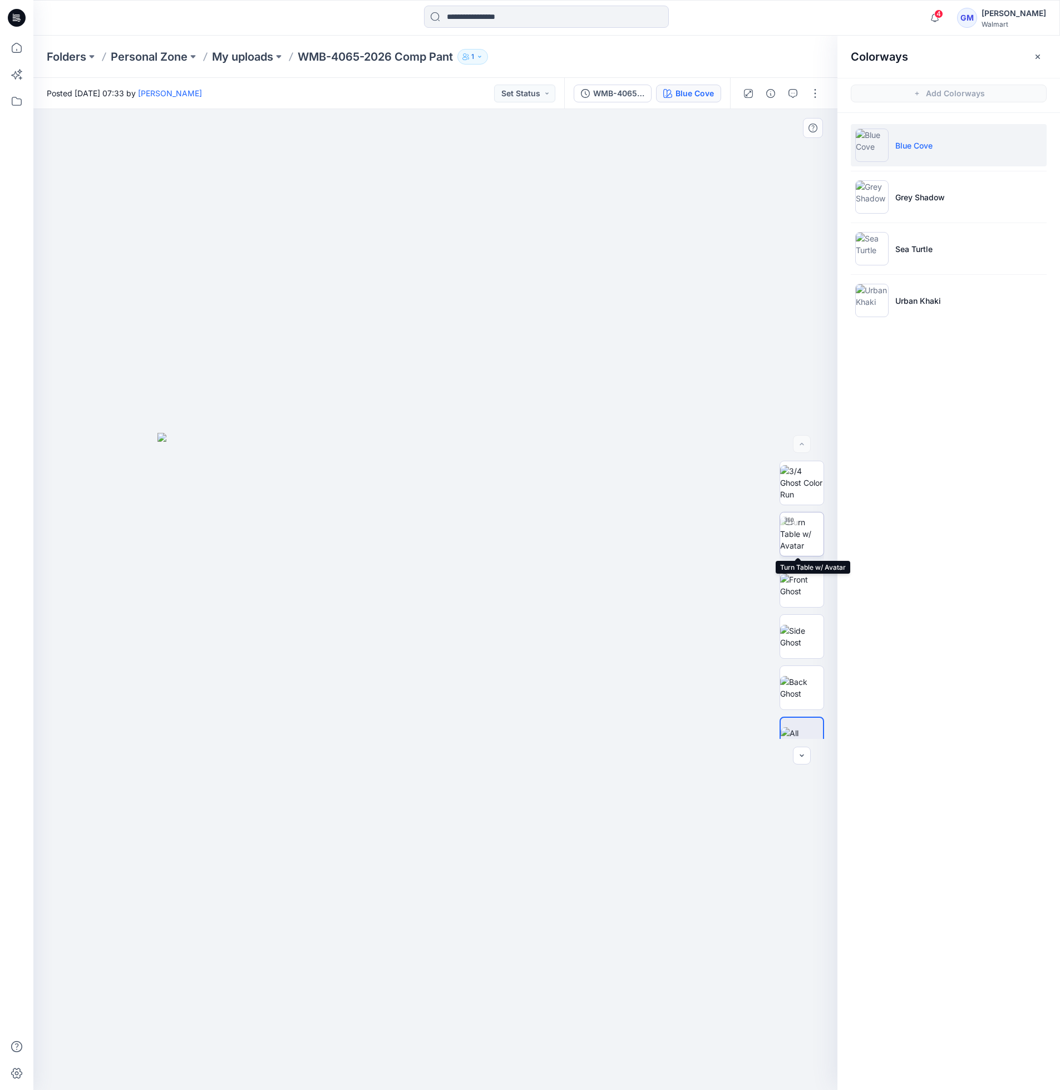
click at [802, 531] on img at bounding box center [801, 533] width 43 height 35
drag, startPoint x: 545, startPoint y: 850, endPoint x: 571, endPoint y: 746, distance: 107.2
click at [571, 746] on img at bounding box center [462, 223] width 2278 height 1734
drag, startPoint x: 610, startPoint y: 621, endPoint x: 613, endPoint y: 547, distance: 74.6
click at [613, 547] on img at bounding box center [452, 492] width 1195 height 1195
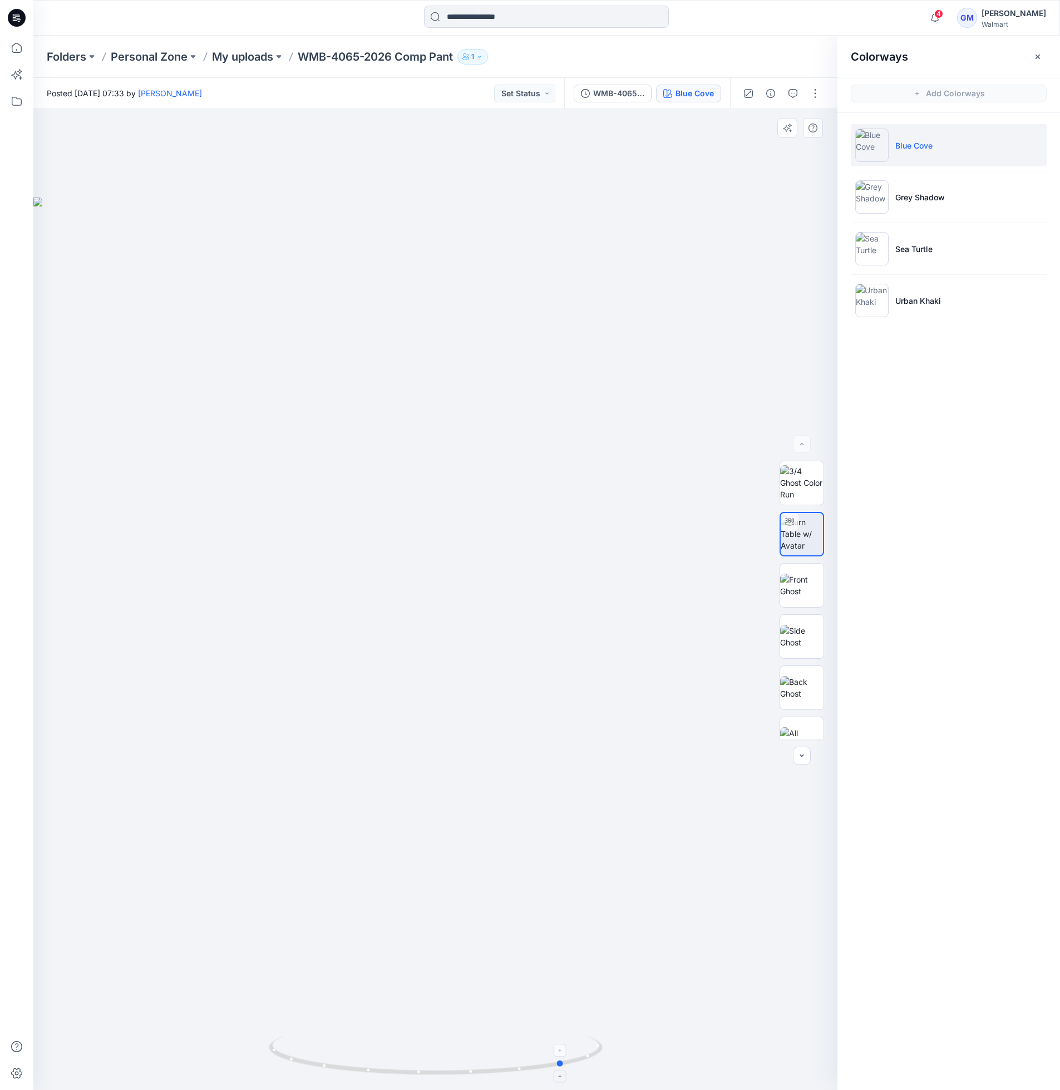
drag, startPoint x: 581, startPoint y: 1062, endPoint x: 376, endPoint y: 1057, distance: 205.3
click at [376, 1057] on icon at bounding box center [437, 1057] width 336 height 42
drag, startPoint x: 527, startPoint y: 1060, endPoint x: 733, endPoint y: 1026, distance: 209.1
click at [733, 1026] on div at bounding box center [435, 599] width 804 height 981
drag, startPoint x: 773, startPoint y: 95, endPoint x: 780, endPoint y: 100, distance: 8.5
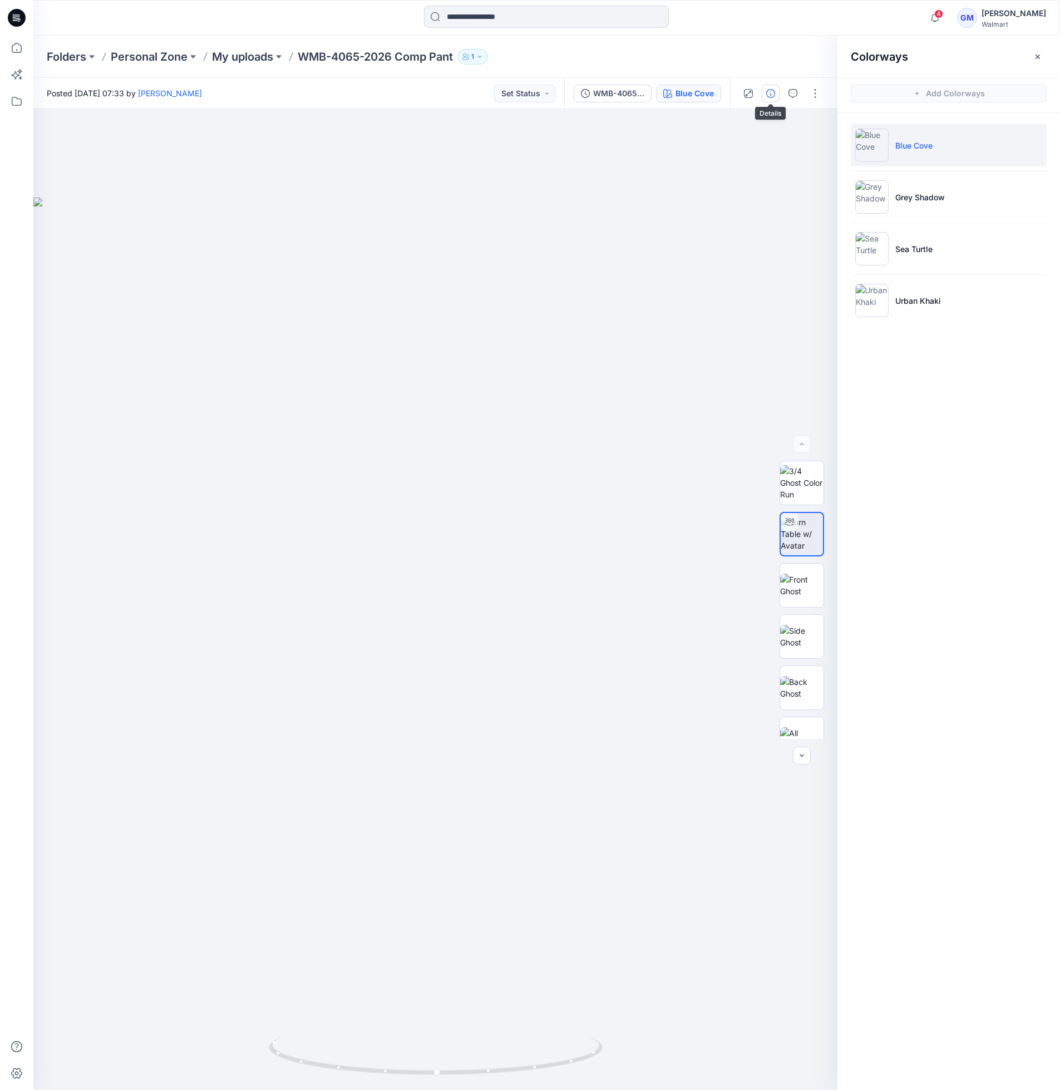
click at [773, 95] on icon "button" at bounding box center [770, 93] width 9 height 9
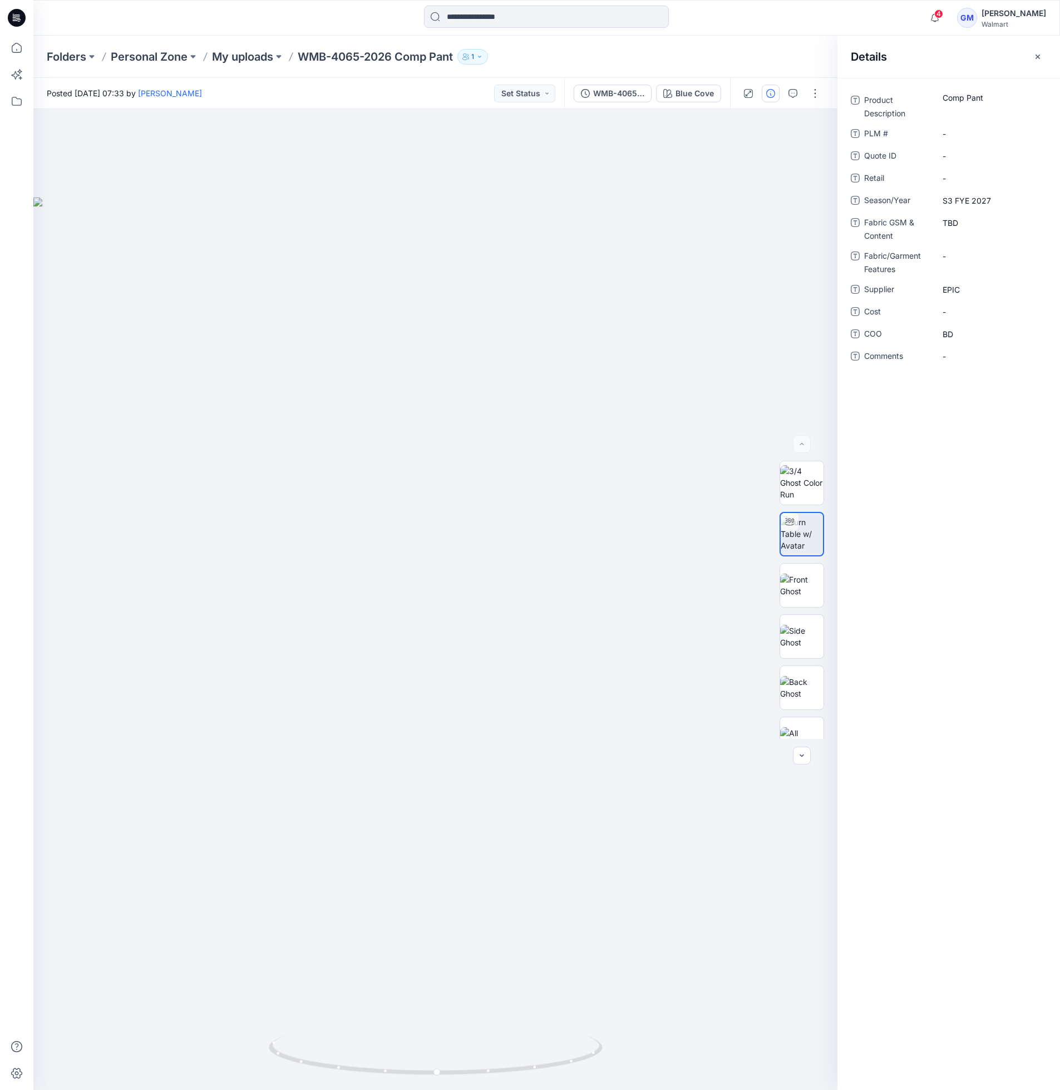
click at [920, 555] on div "Product Description Comp Pant PLM # - Quote ID - Retail - Season/Year S3 FYE 20…" at bounding box center [948, 584] width 222 height 1012
drag, startPoint x: 371, startPoint y: 212, endPoint x: 461, endPoint y: 206, distance: 90.3
click at [370, 212] on div at bounding box center [435, 599] width 804 height 981
click at [819, 92] on button "button" at bounding box center [815, 94] width 18 height 18
click at [760, 149] on button "Edit" at bounding box center [768, 150] width 102 height 21
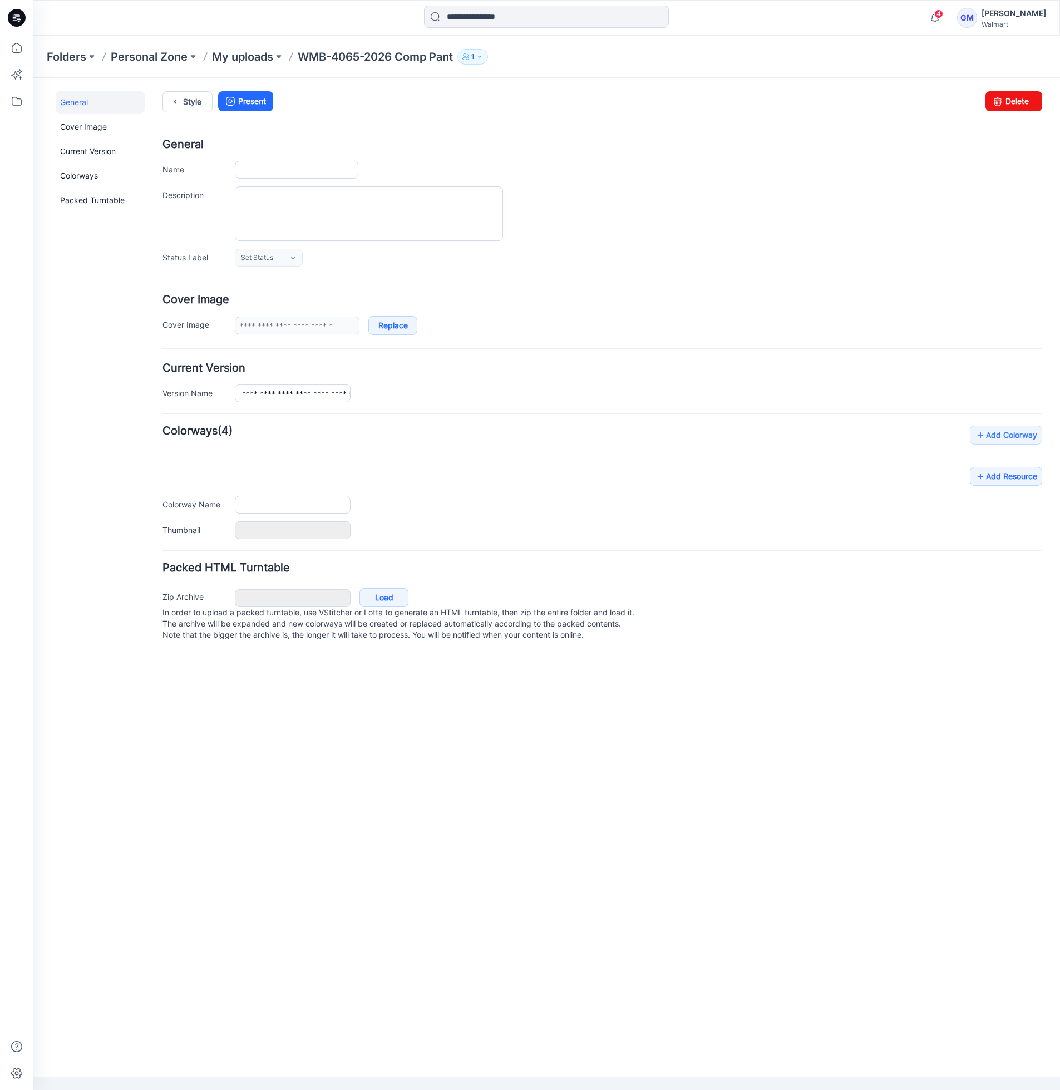
type input "**********"
type input "*********"
type input "**********"
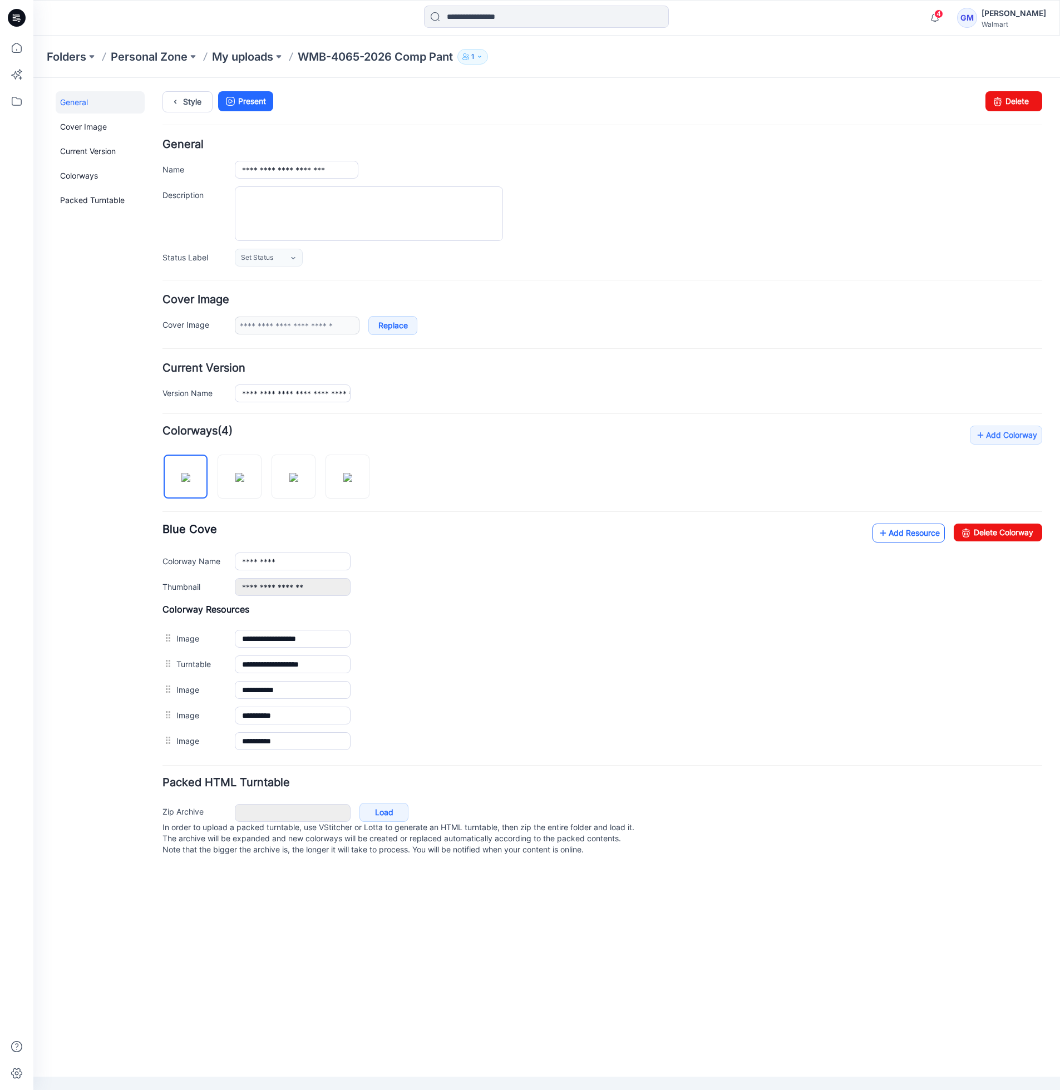
click at [913, 537] on link "Add Resource" at bounding box center [908, 532] width 72 height 19
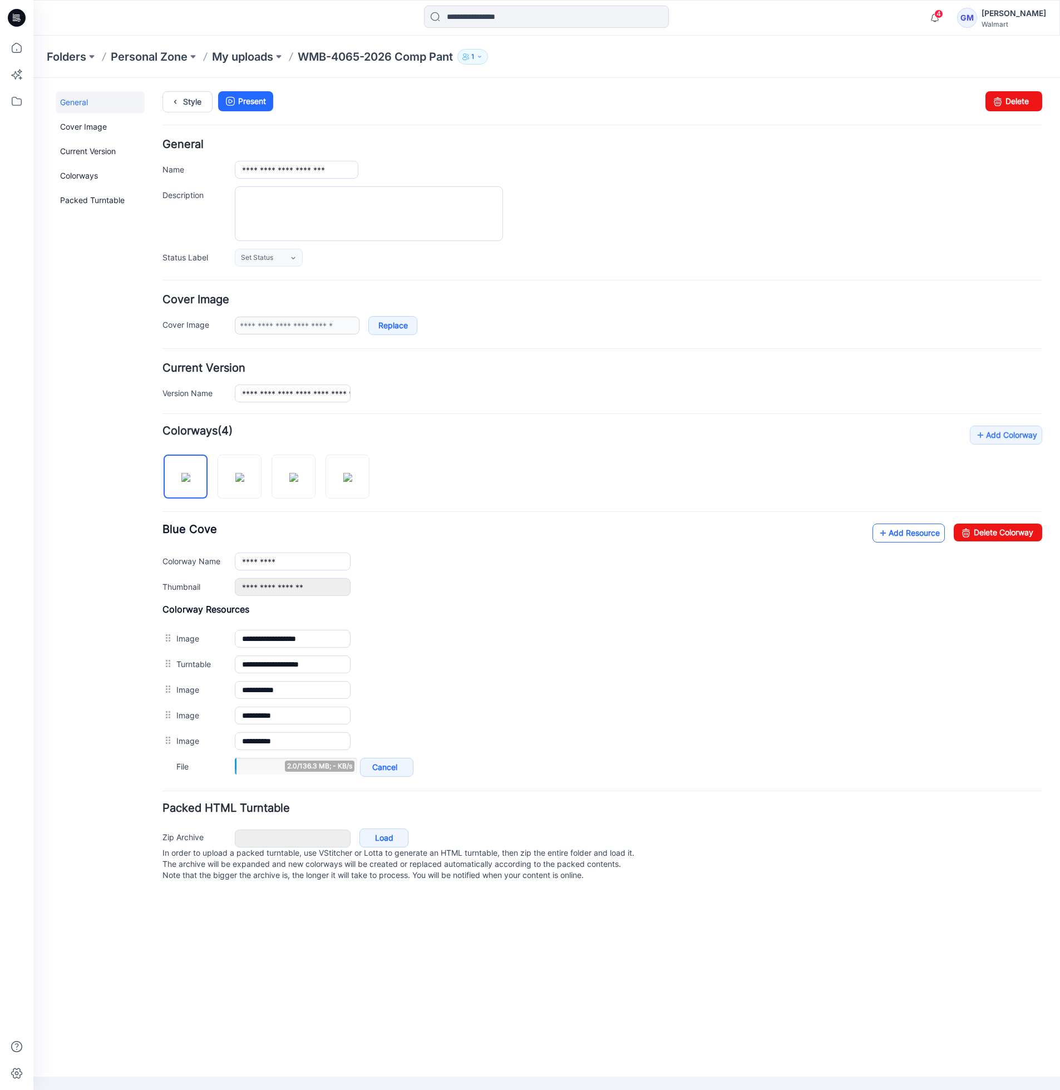
click at [877, 532] on icon at bounding box center [882, 533] width 11 height 18
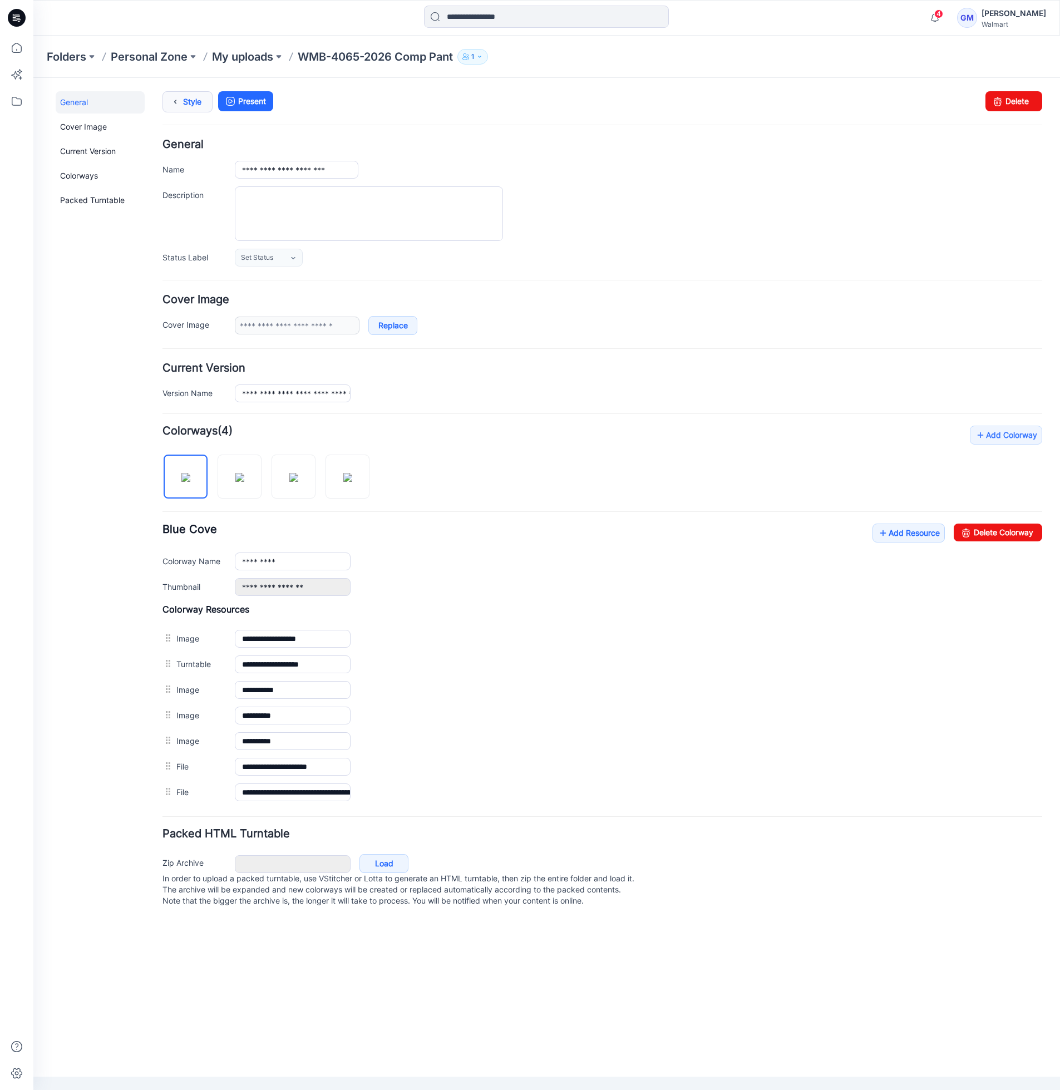
click at [176, 98] on icon at bounding box center [175, 102] width 16 height 20
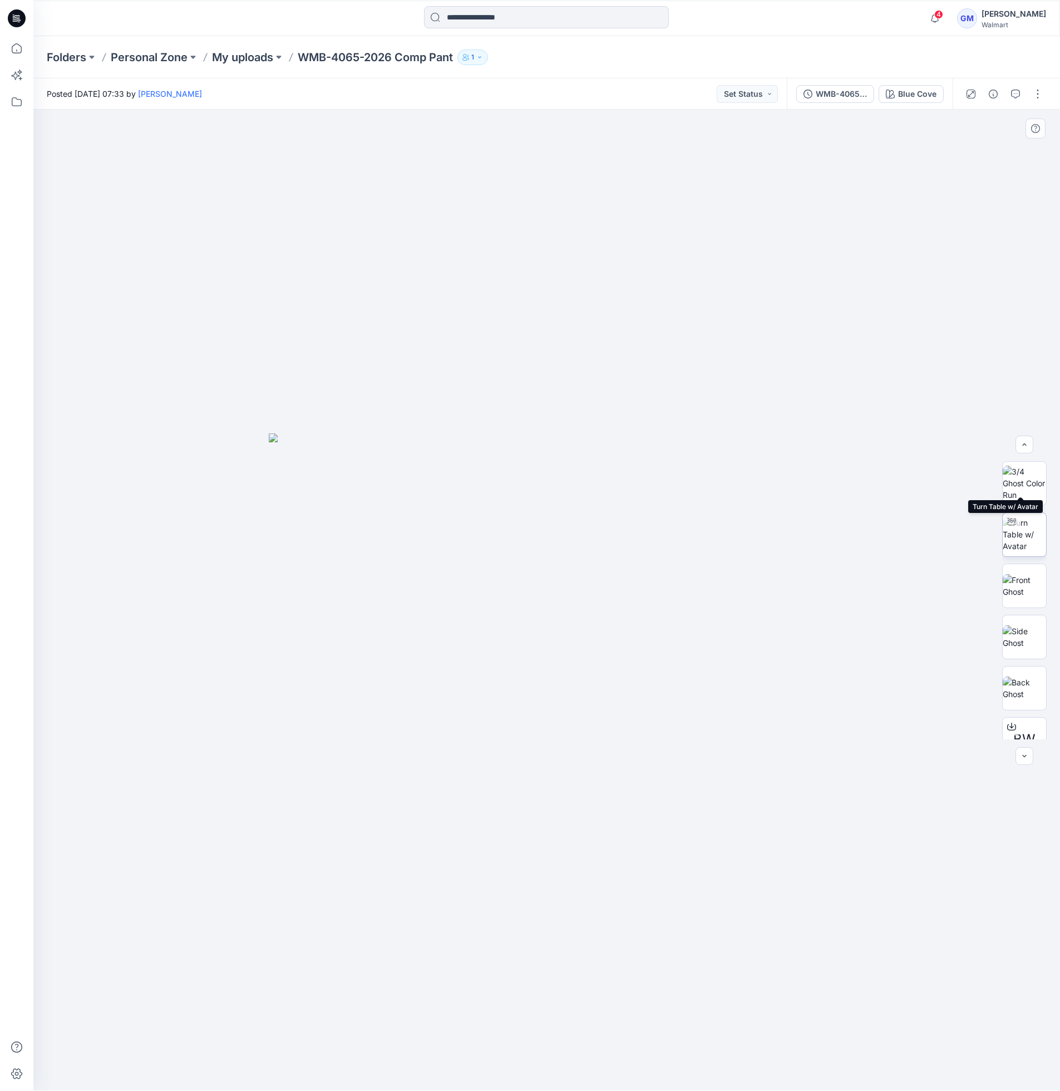
scroll to position [125, 0]
drag, startPoint x: 929, startPoint y: 56, endPoint x: 922, endPoint y: 61, distance: 9.3
click at [929, 56] on div "Folders Personal Zone My uploads WMB-4065-2026 Comp Pant 1" at bounding box center [503, 57] width 913 height 16
click at [1042, 93] on button "button" at bounding box center [1037, 94] width 18 height 18
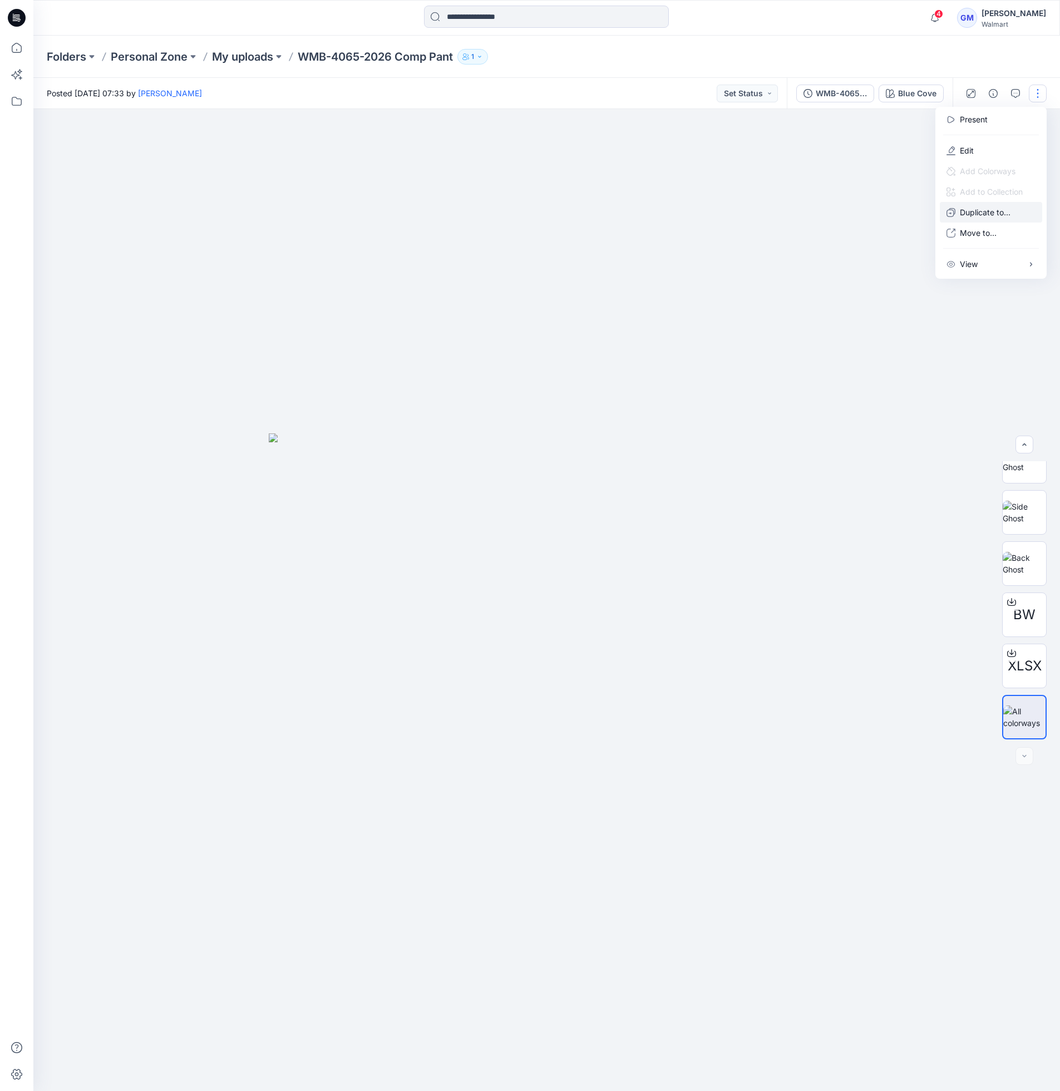
click at [982, 213] on p "Duplicate to..." at bounding box center [984, 212] width 51 height 12
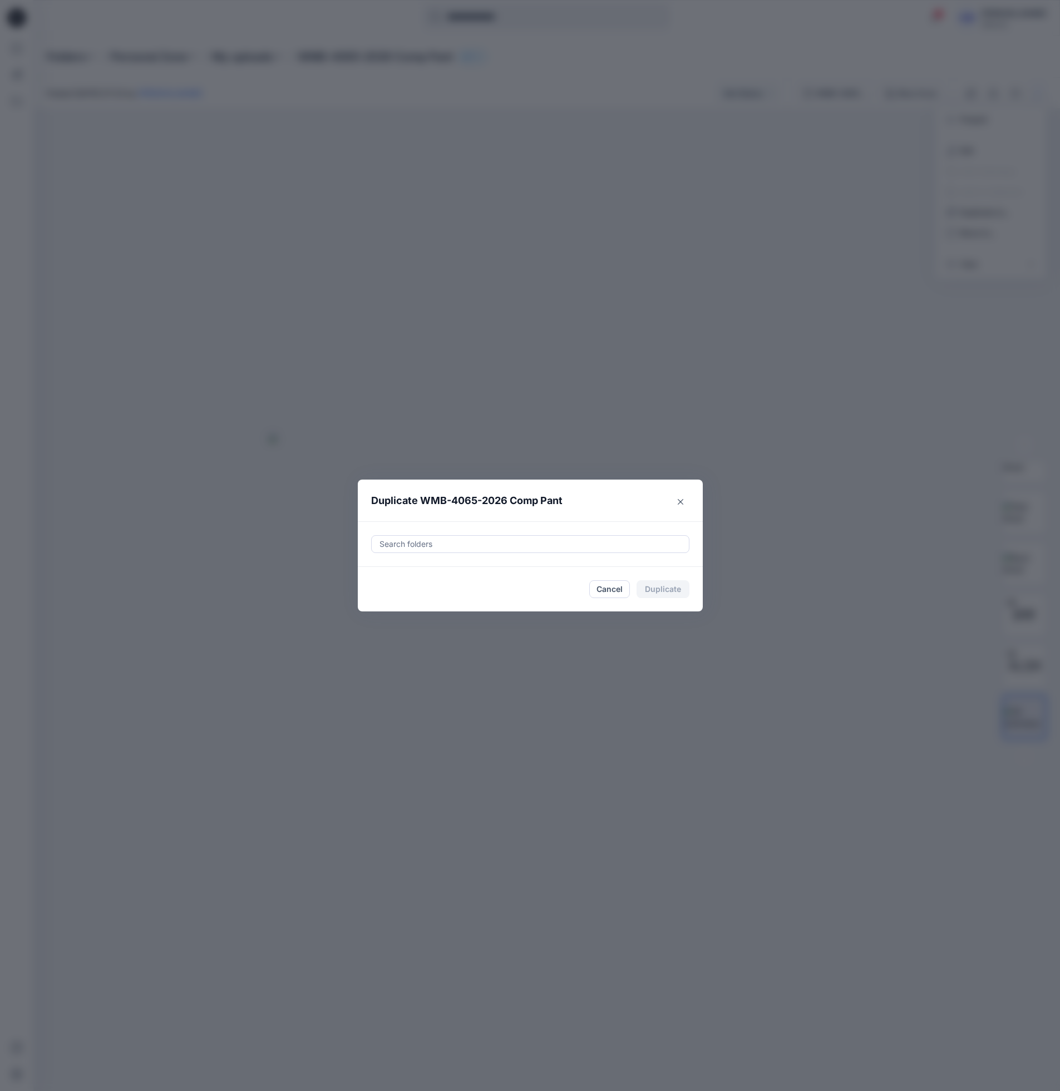
click at [568, 548] on div at bounding box center [530, 543] width 304 height 13
paste input "**********"
click at [559, 580] on div "UP FYE 2027 S3 Boys Bottoms Folders UP_Epic D24 Boy's Bottoms" at bounding box center [530, 577] width 303 height 25
type input "**********"
click at [555, 602] on footer "Cancel Duplicate" at bounding box center [530, 589] width 345 height 44
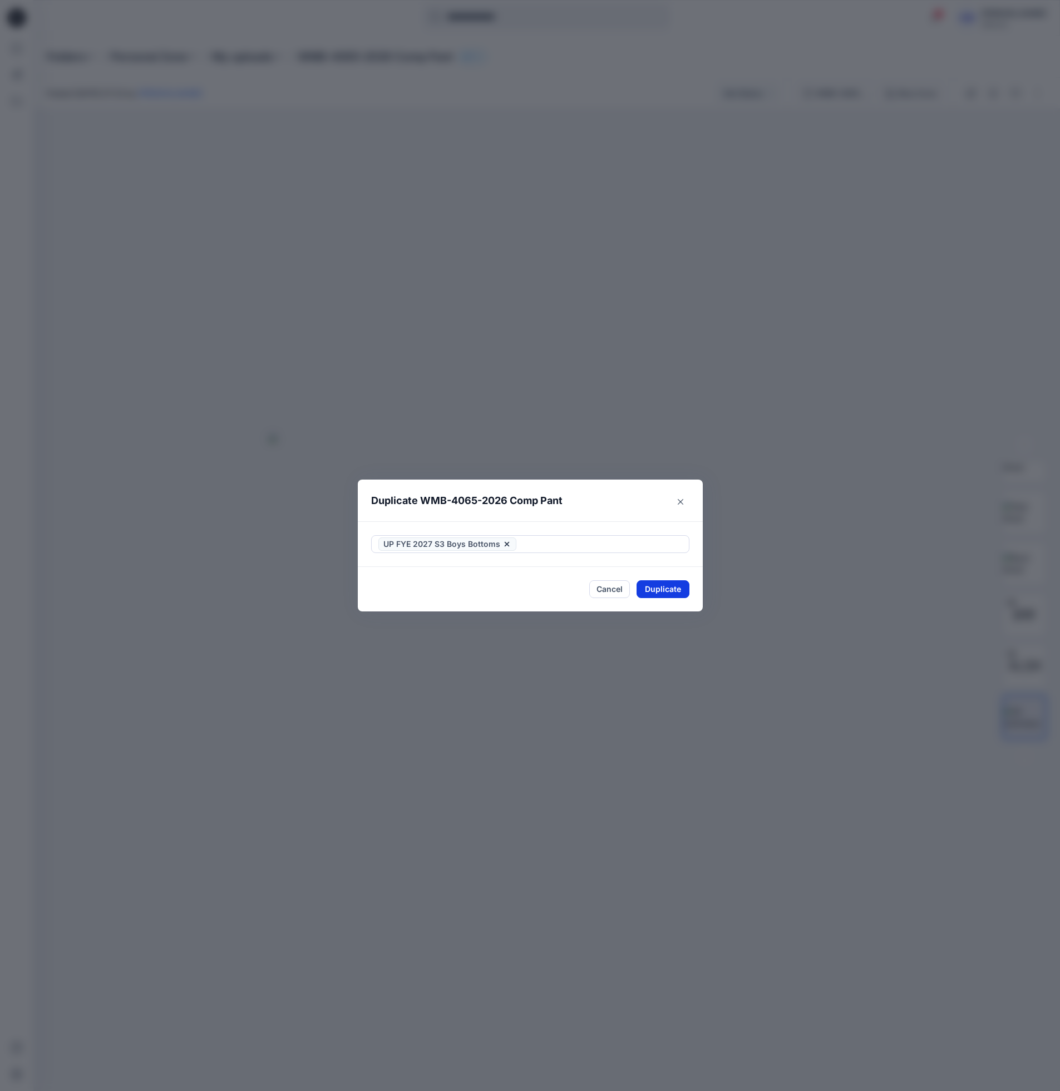
click at [662, 595] on button "Duplicate" at bounding box center [662, 589] width 53 height 18
click at [662, 595] on button "Close" at bounding box center [671, 590] width 36 height 18
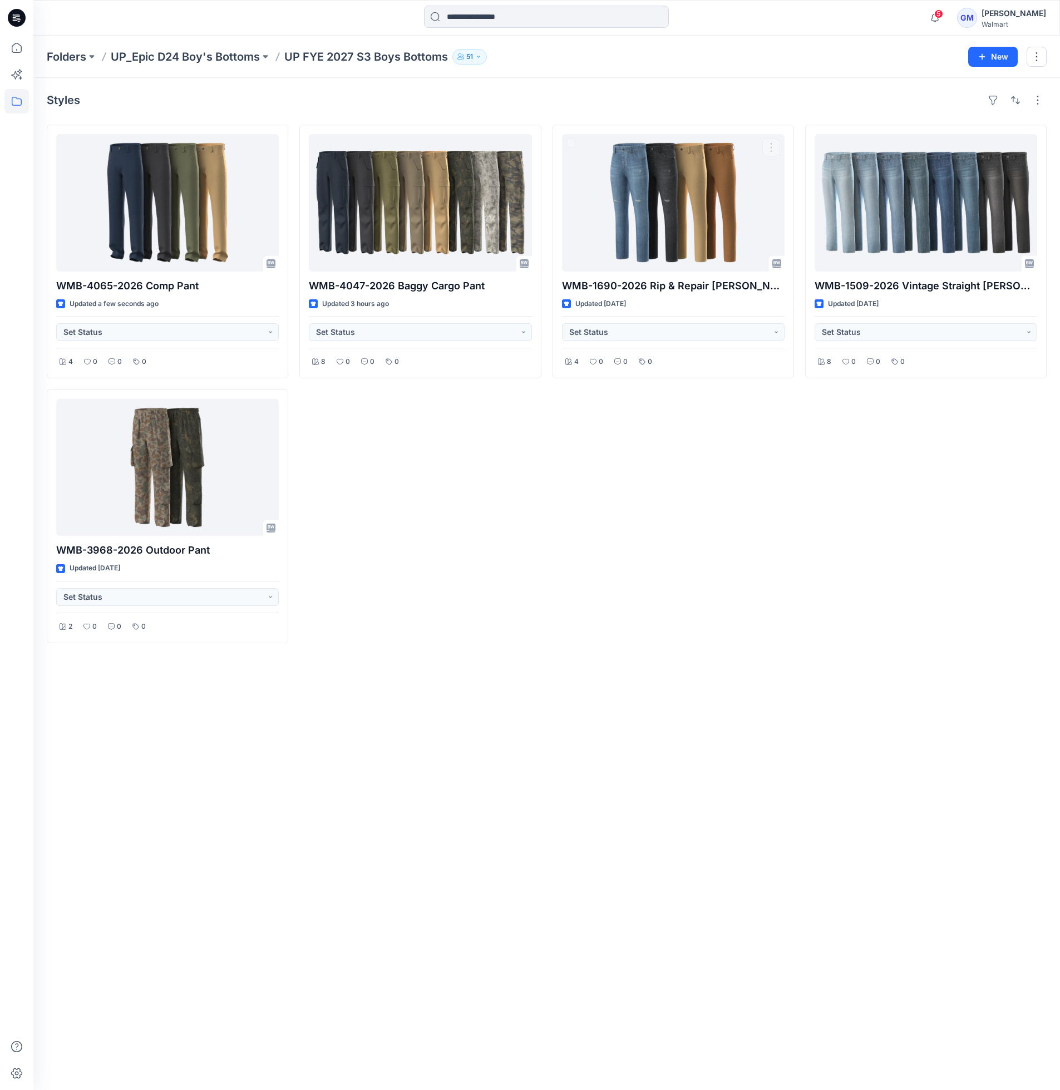
click at [621, 530] on div "WMB-1690-2026 Rip & Repair [PERSON_NAME] Updated [DATE] Set Status 4 0 0 0" at bounding box center [672, 384] width 241 height 518
click at [292, 643] on div "Styles WMB-4065-2026 Comp Pant Updated a few seconds ago Set Status 4 0 0 0 WMB…" at bounding box center [546, 584] width 1026 height 1012
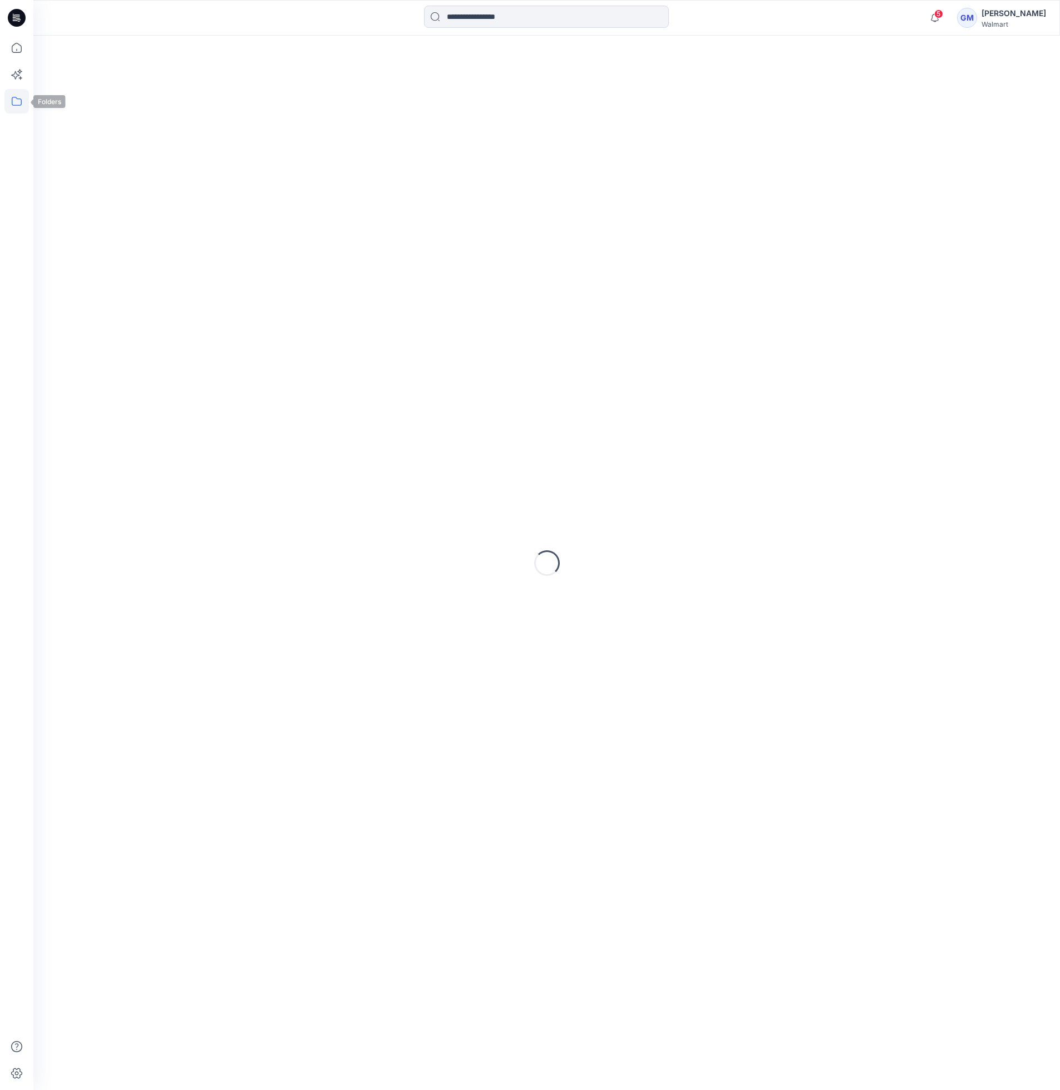
click at [22, 105] on icon at bounding box center [16, 101] width 24 height 24
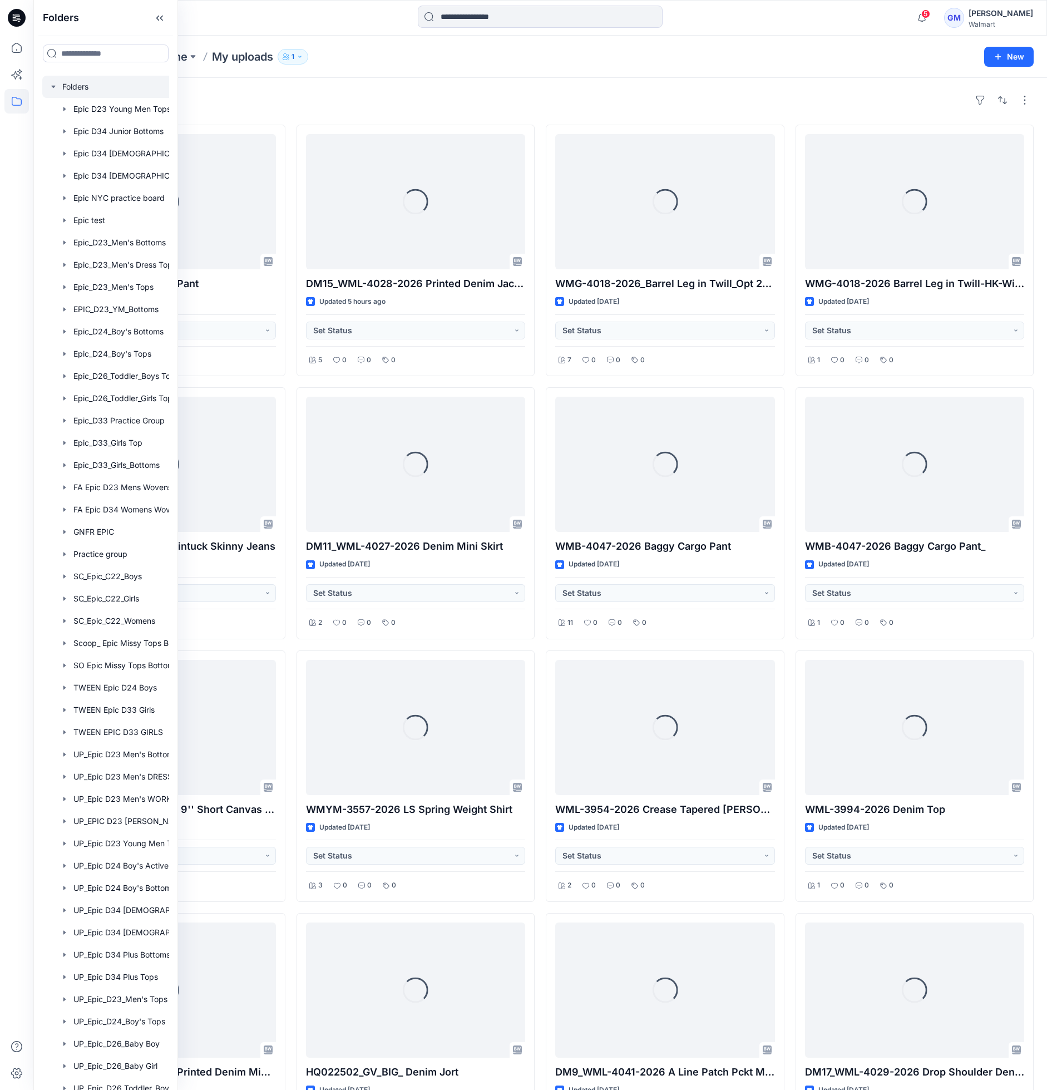
click at [62, 87] on div at bounding box center [120, 87] width 156 height 22
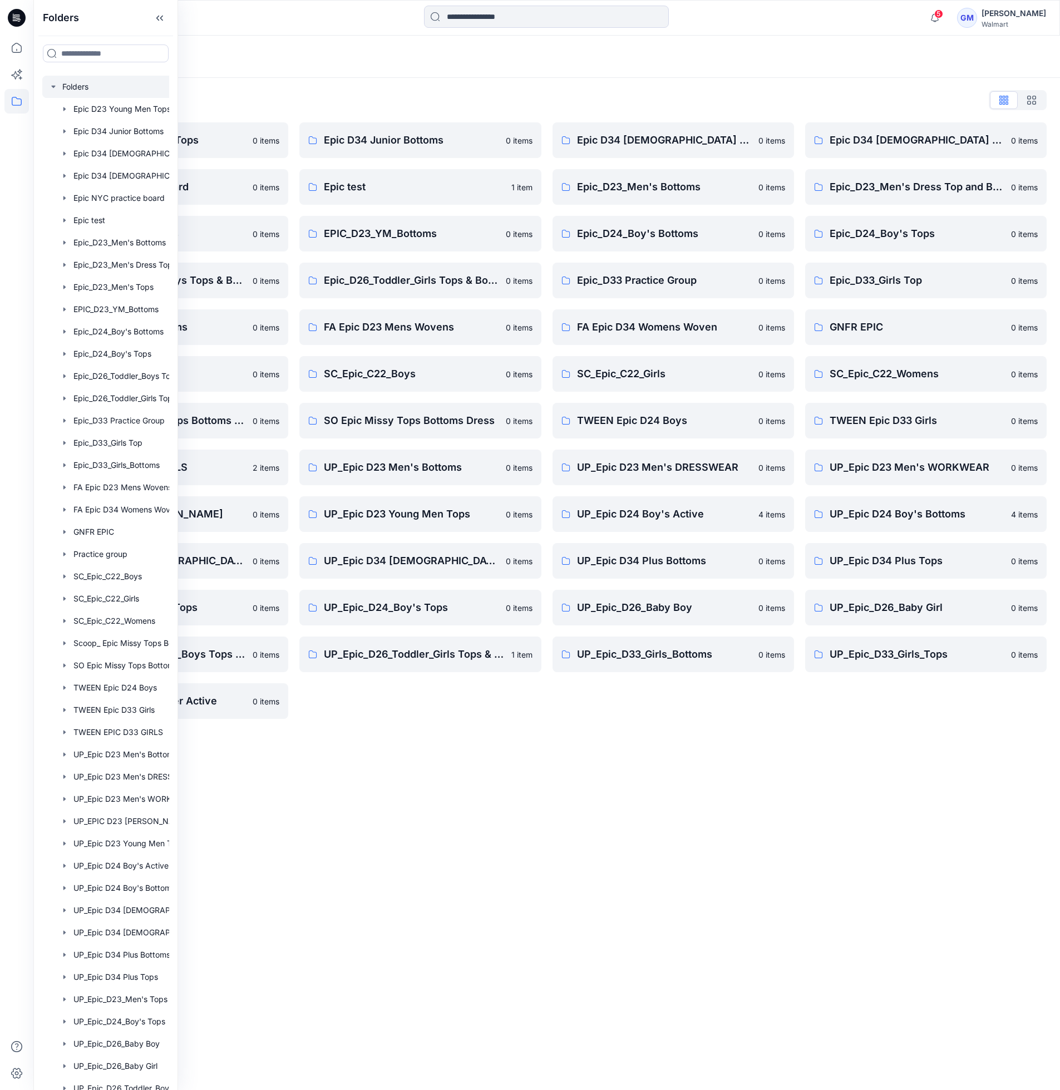
click at [685, 940] on div "Folders Folders List Epic D23 Young Men Tops 0 items Epic NYC practice board 0 …" at bounding box center [546, 563] width 1026 height 1054
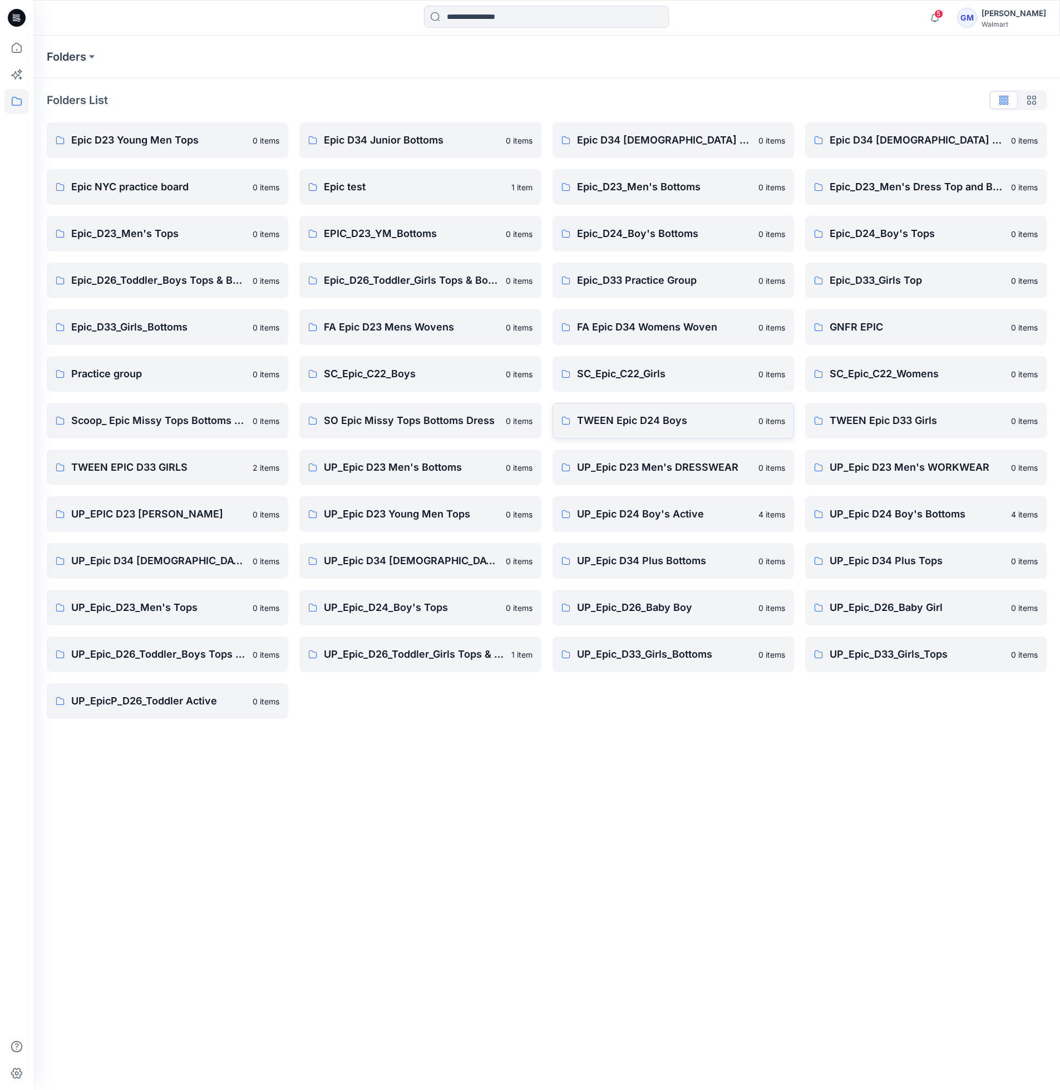
click at [671, 420] on p "TWEEN Epic D24 Boys" at bounding box center [664, 421] width 175 height 16
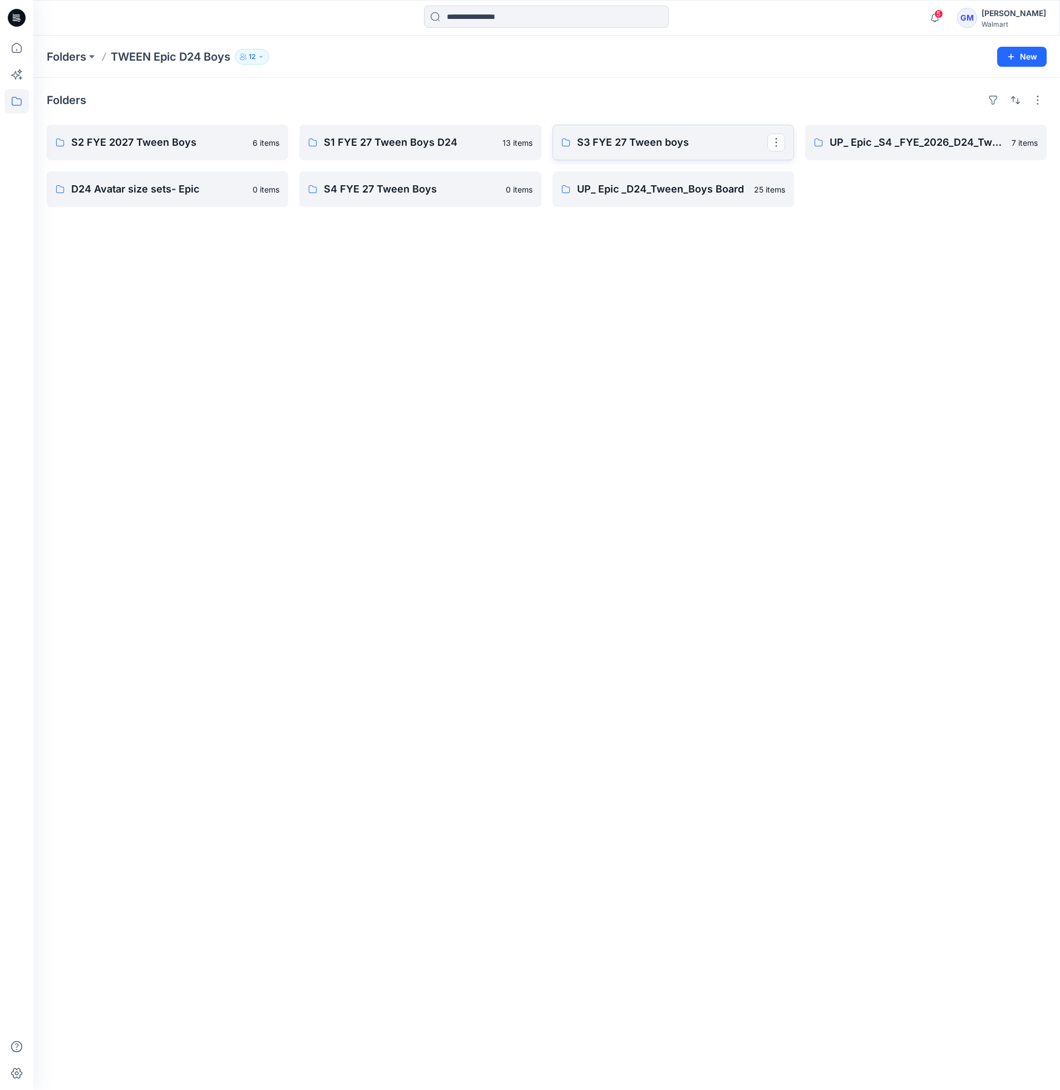
click at [625, 150] on p "S3 FYE 27 Tween boys" at bounding box center [672, 143] width 190 height 16
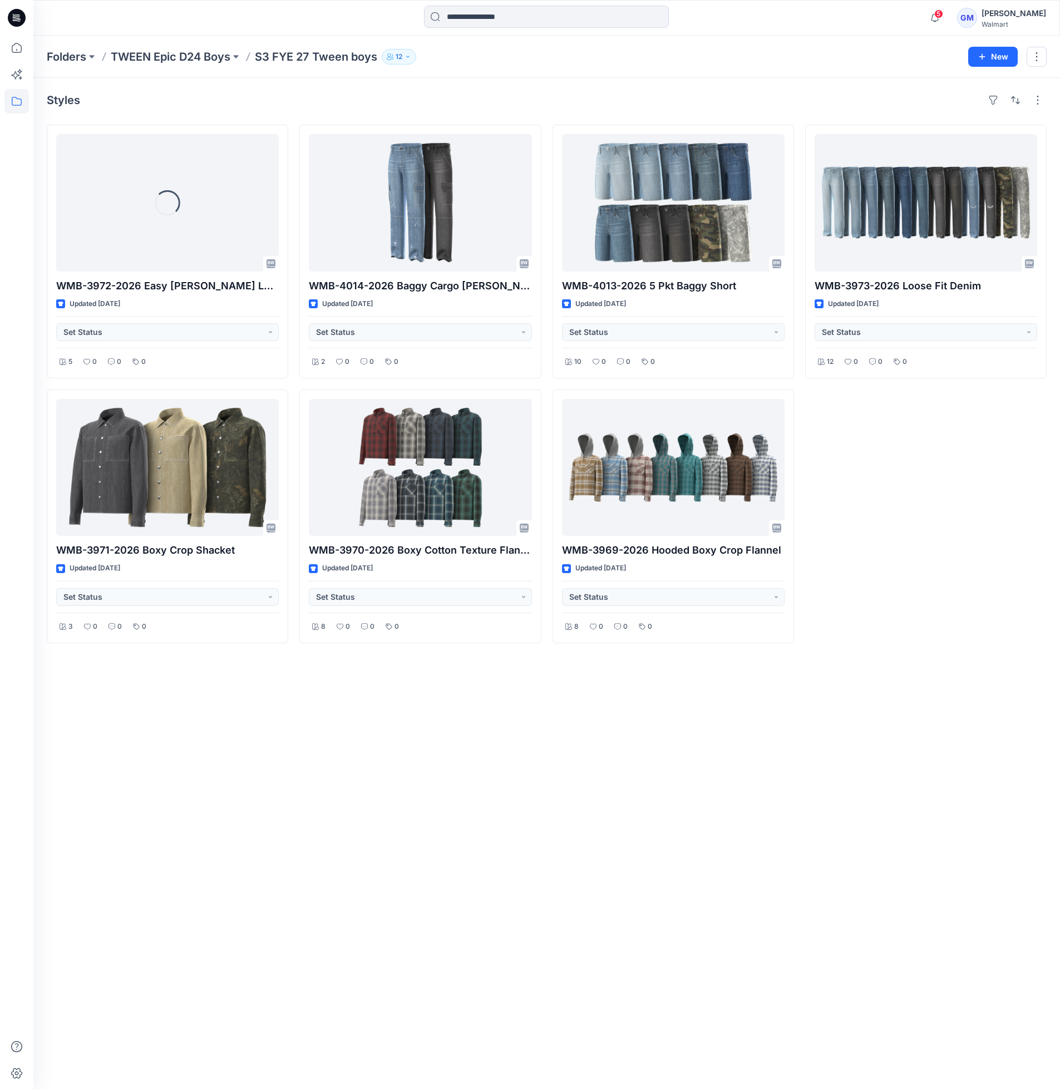
drag, startPoint x: 285, startPoint y: 853, endPoint x: 290, endPoint y: 847, distance: 8.7
click at [285, 853] on div "Styles Loading... WMB-3972-2026 Easy [PERSON_NAME] Loose Fit Updated [DATE] Set…" at bounding box center [546, 584] width 1026 height 1012
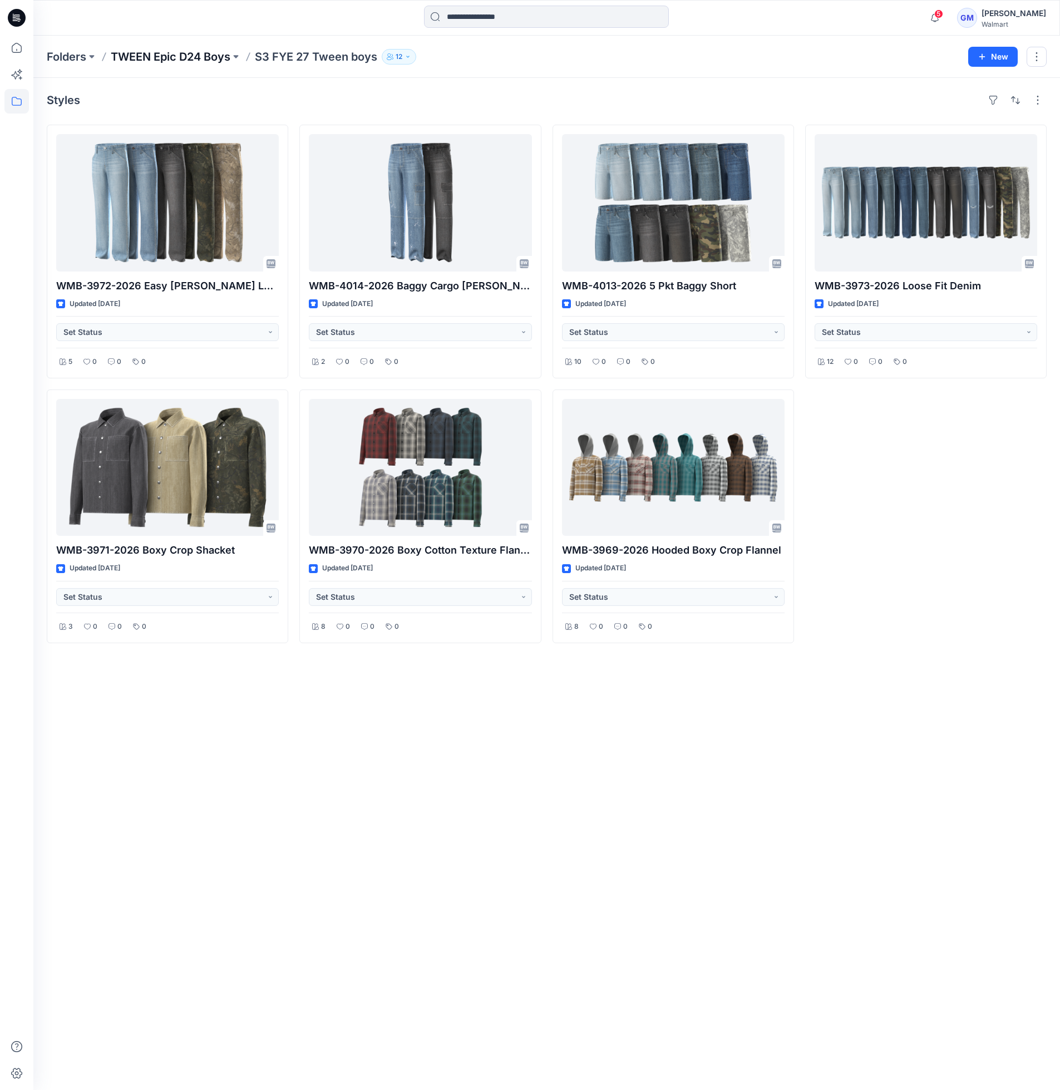
click at [118, 59] on p "TWEEN Epic D24 Boys" at bounding box center [171, 57] width 120 height 16
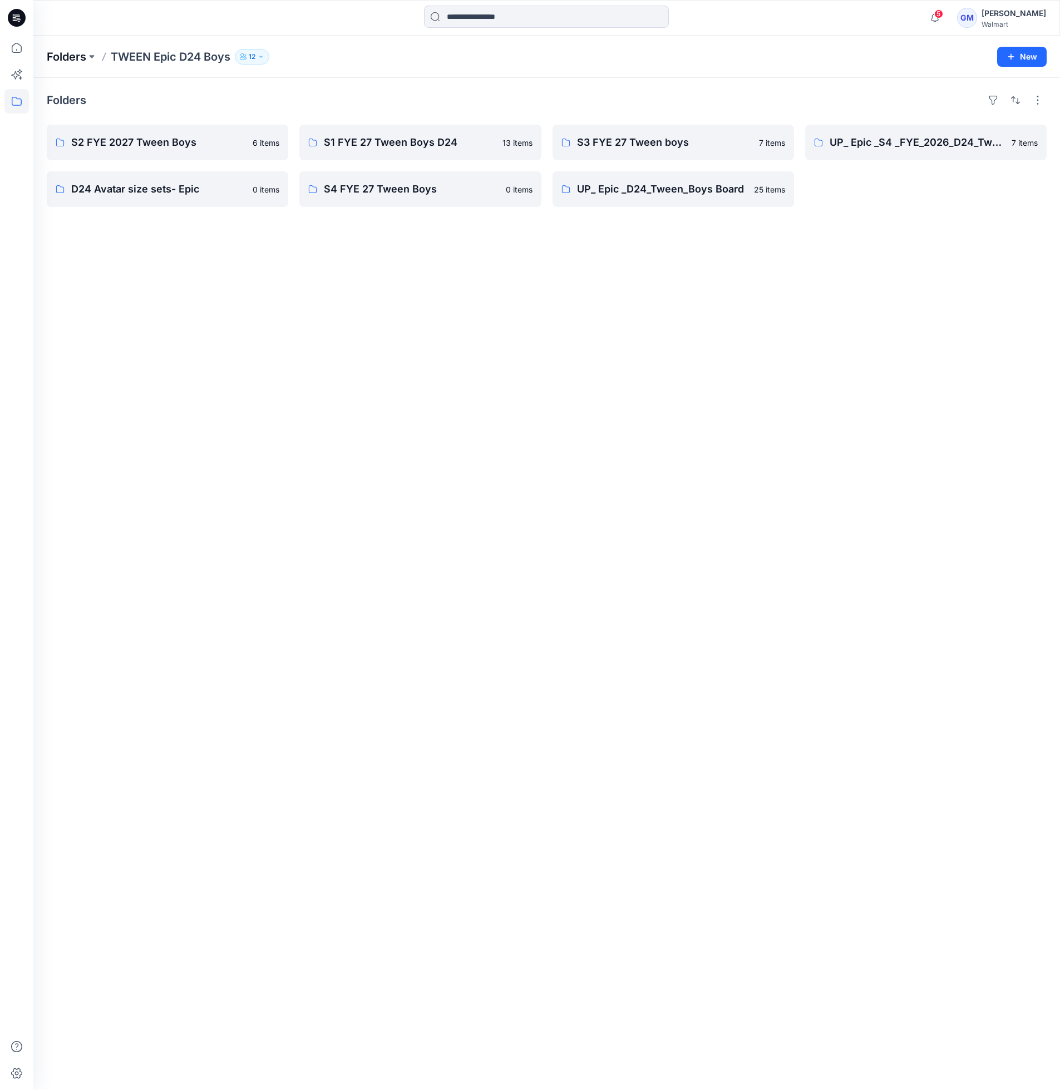
click at [82, 56] on p "Folders" at bounding box center [66, 57] width 39 height 16
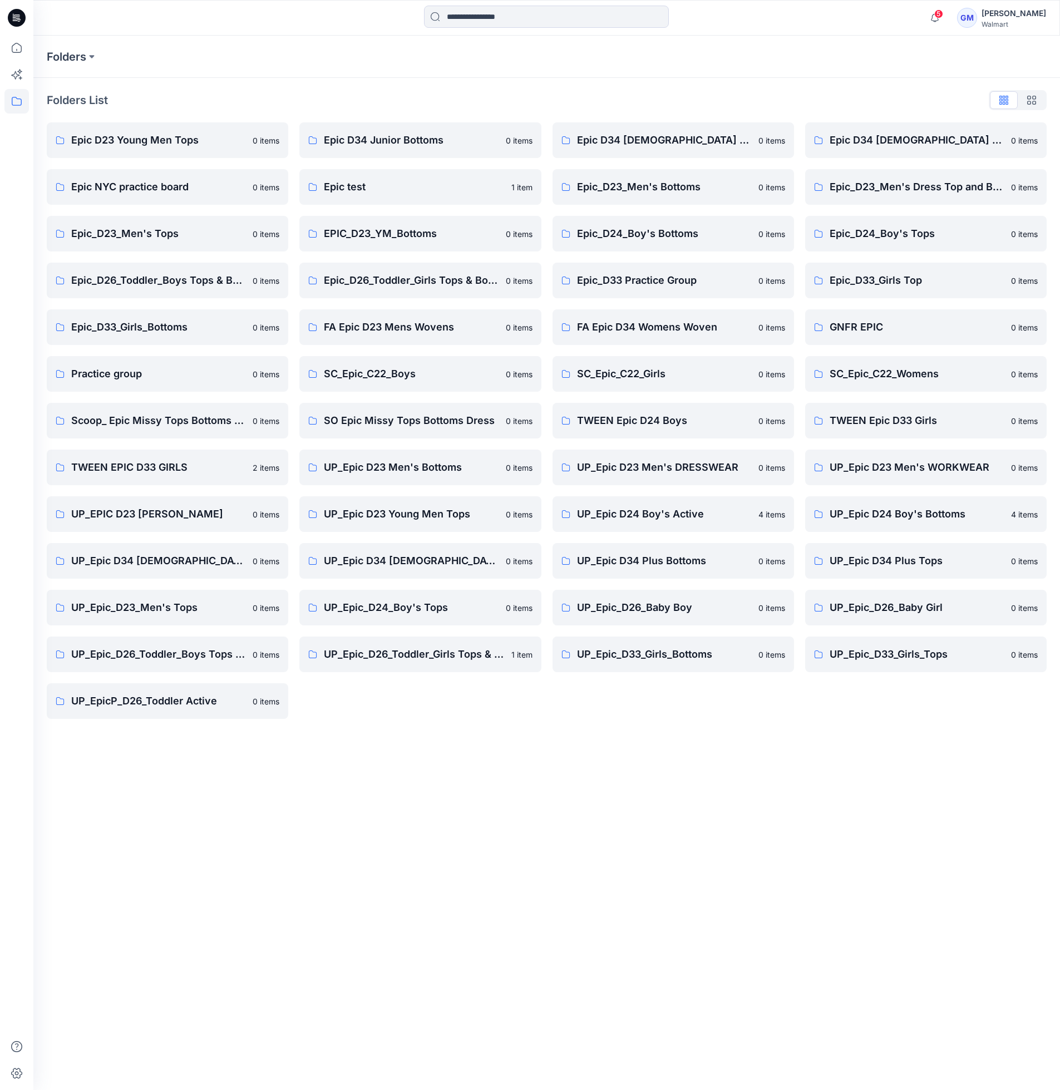
click at [591, 761] on div "Folders Folders List Epic D23 Young Men Tops 0 items Epic NYC practice board 0 …" at bounding box center [546, 563] width 1026 height 1054
click at [635, 429] on link "TWEEN Epic D24 Boys 0 items" at bounding box center [672, 421] width 241 height 36
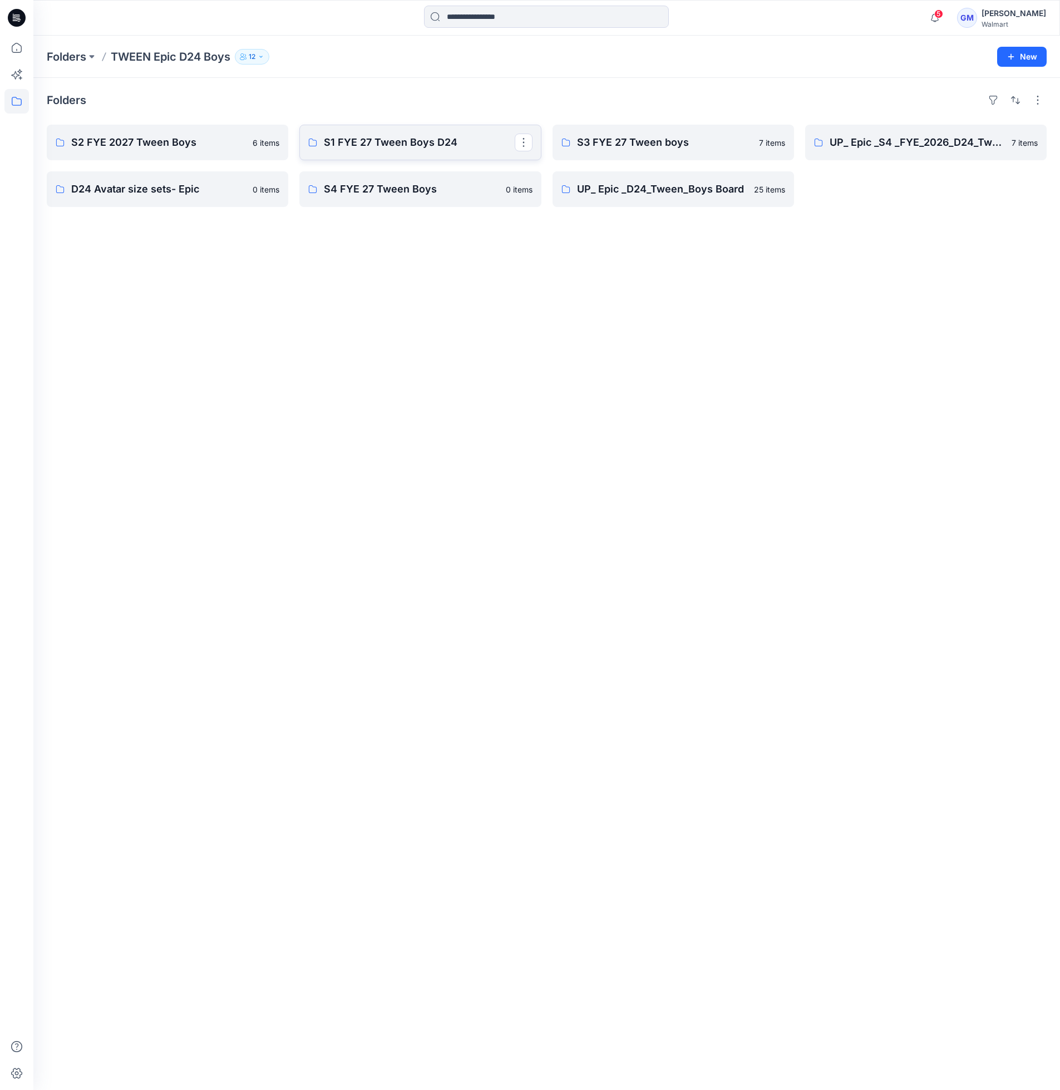
click at [405, 151] on link "S1 FYE 27 Tween Boys D24" at bounding box center [419, 143] width 241 height 36
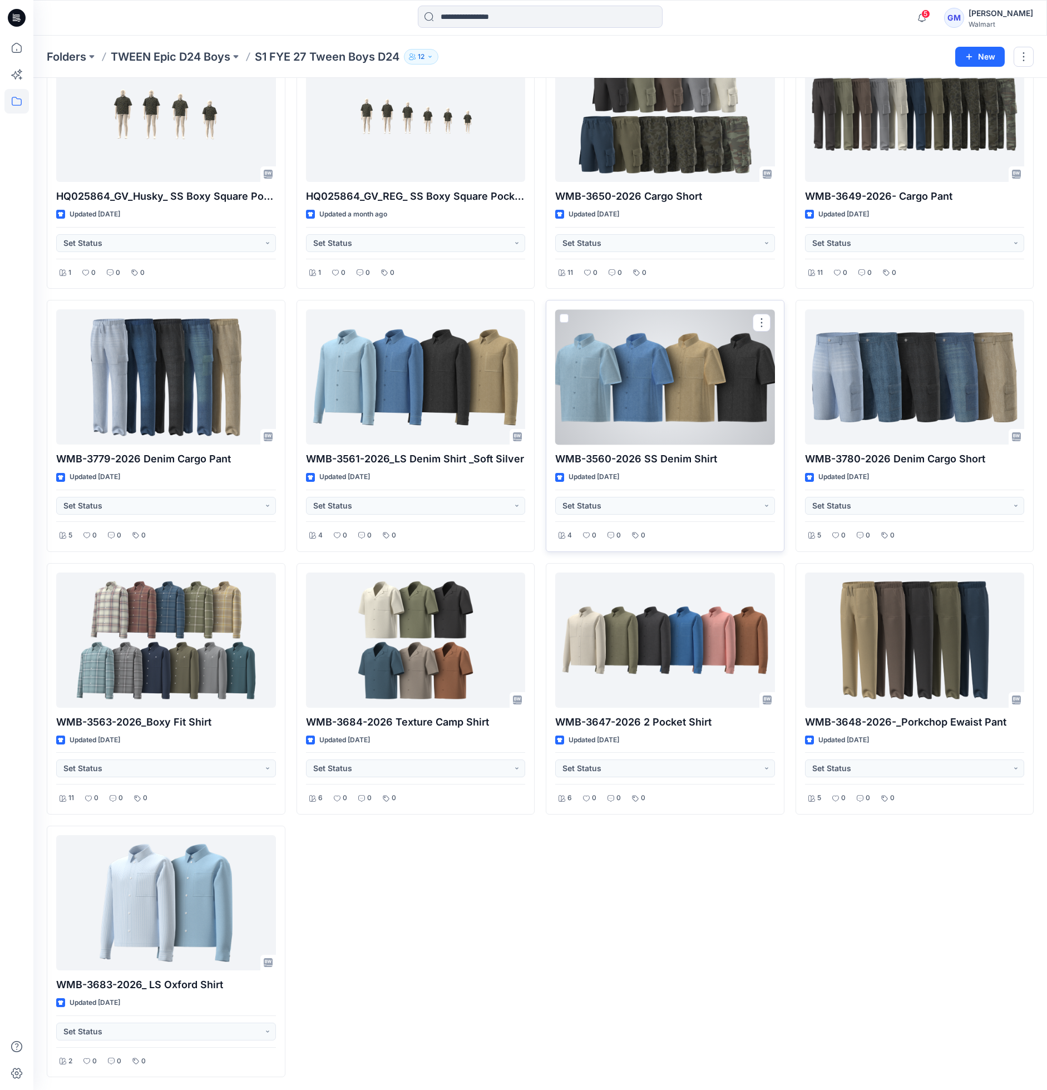
scroll to position [88, 0]
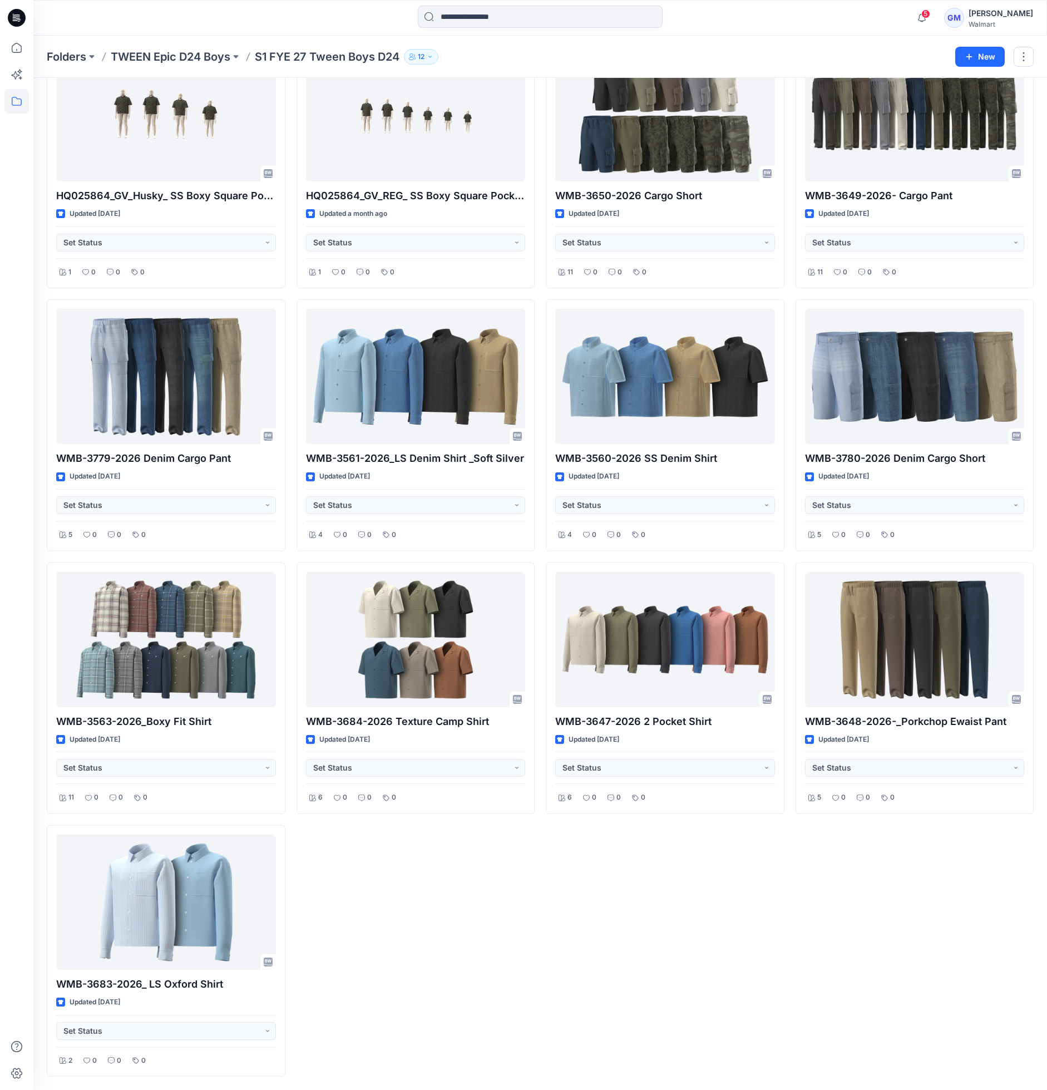
click at [2, 695] on div at bounding box center [16, 545] width 33 height 1090
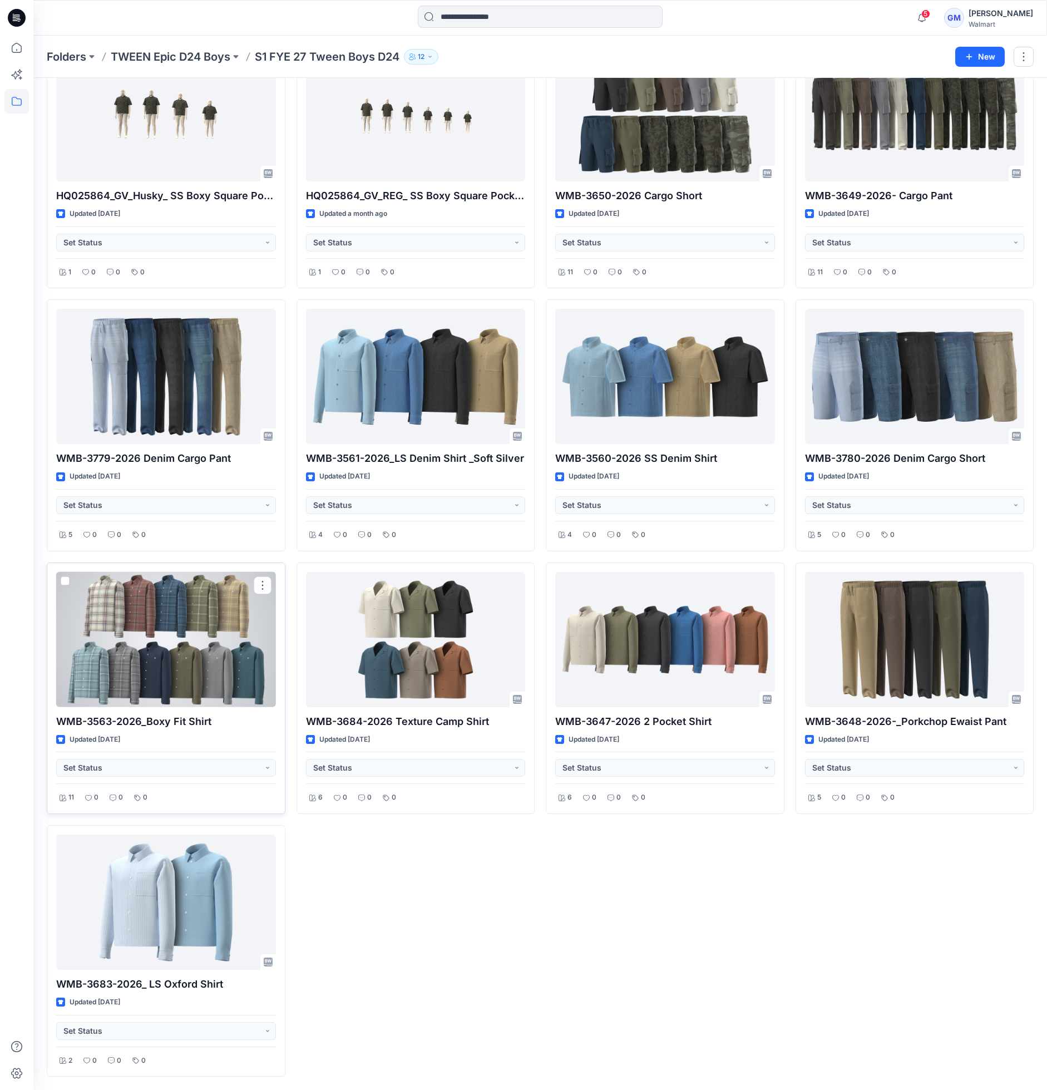
click at [171, 656] on div at bounding box center [166, 639] width 220 height 135
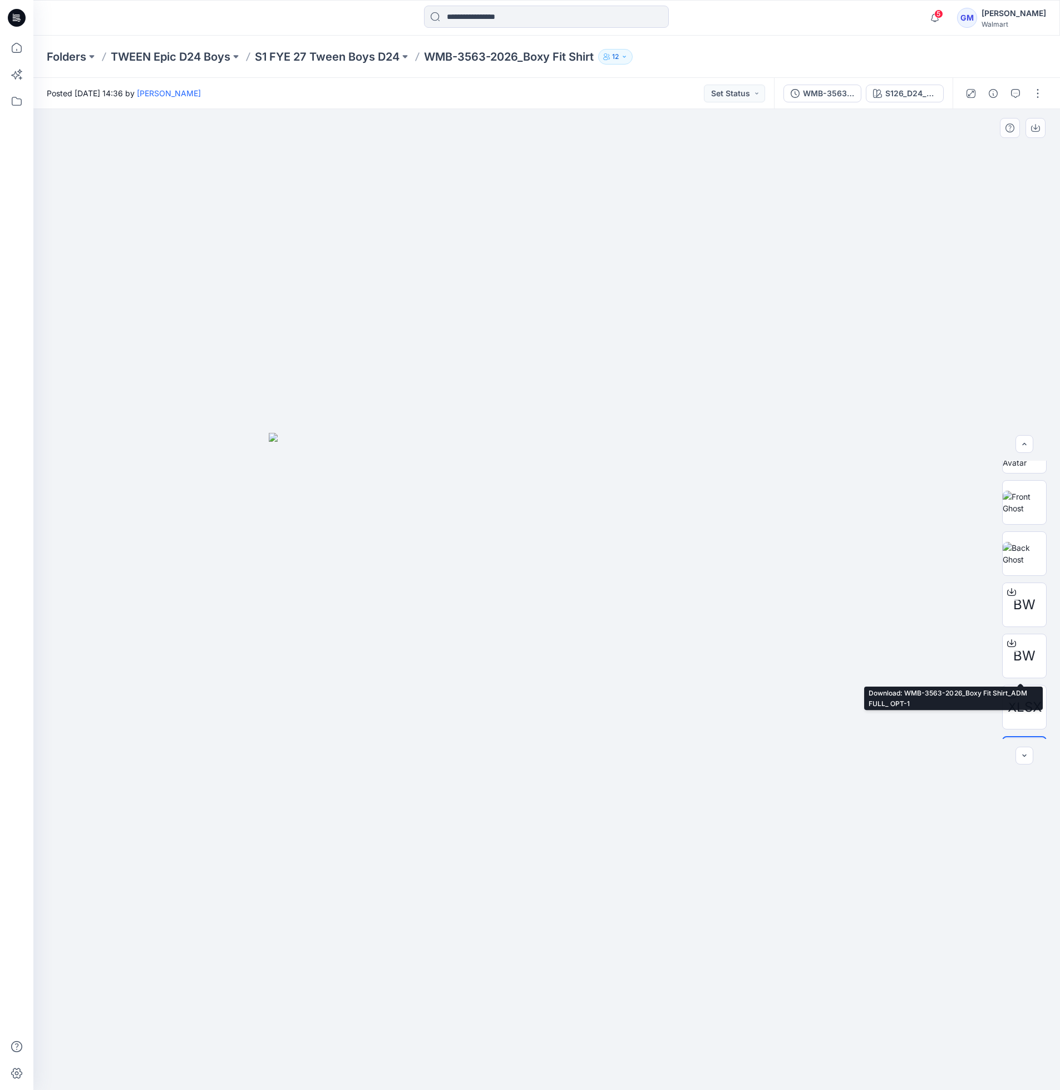
scroll to position [125, 0]
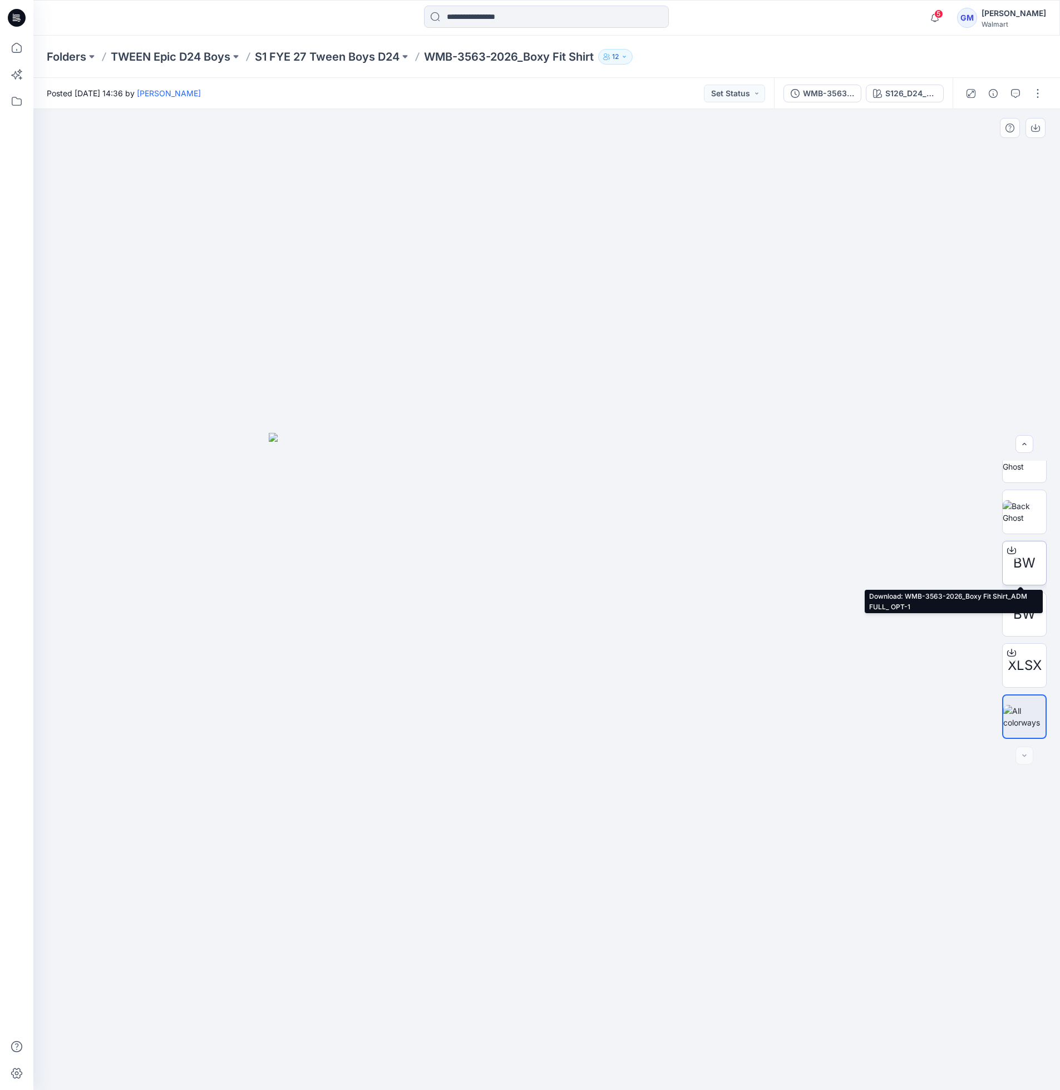
click at [1025, 558] on span "BW" at bounding box center [1024, 563] width 22 height 20
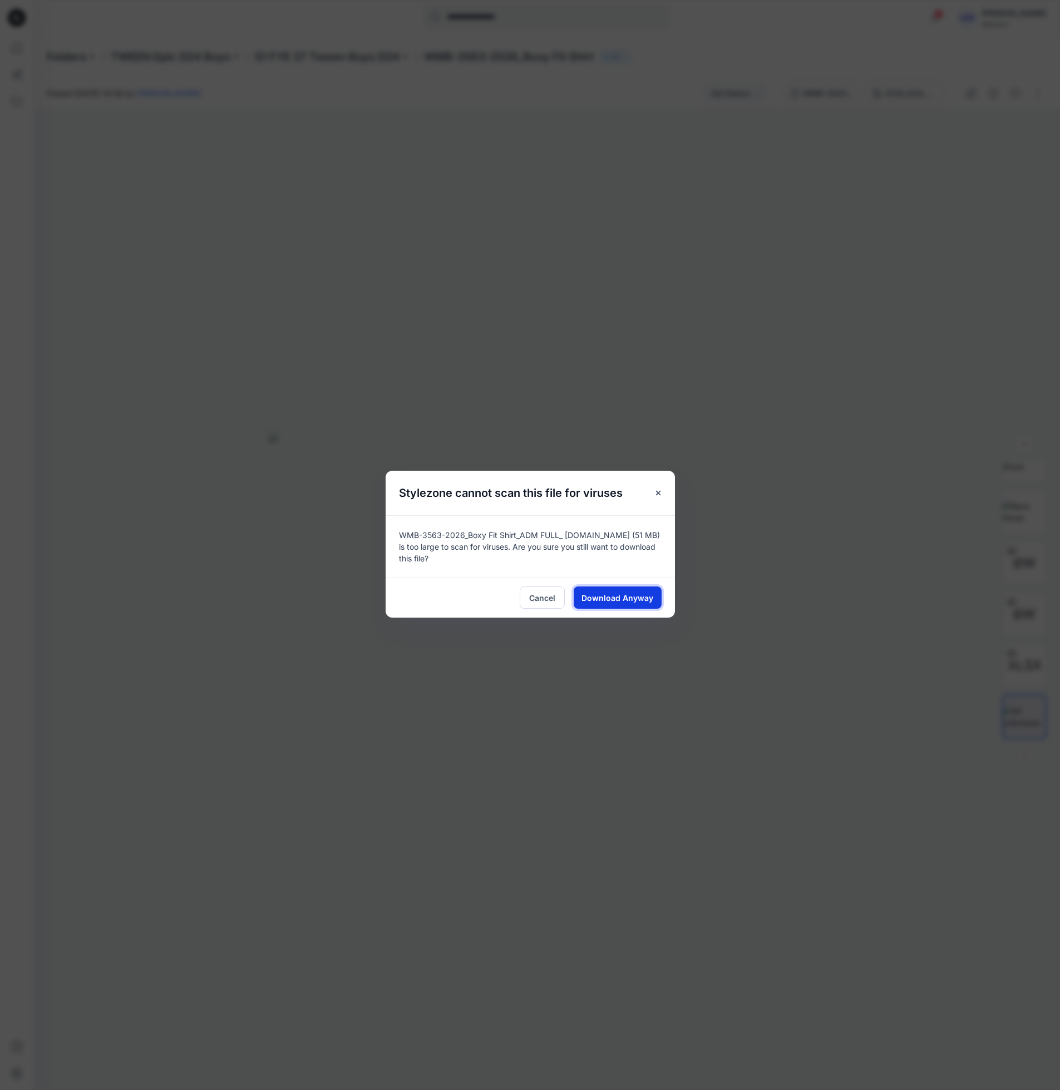
click at [602, 597] on span "Download Anyway" at bounding box center [617, 598] width 72 height 12
